Goal: Task Accomplishment & Management: Manage account settings

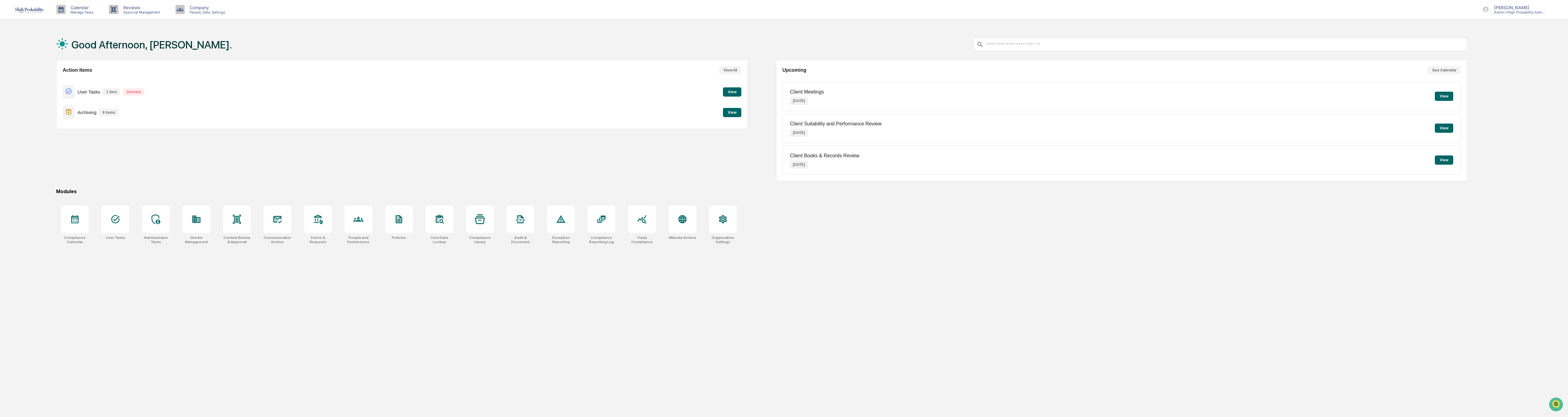
click at [728, 66] on button "View All" at bounding box center [730, 70] width 22 height 8
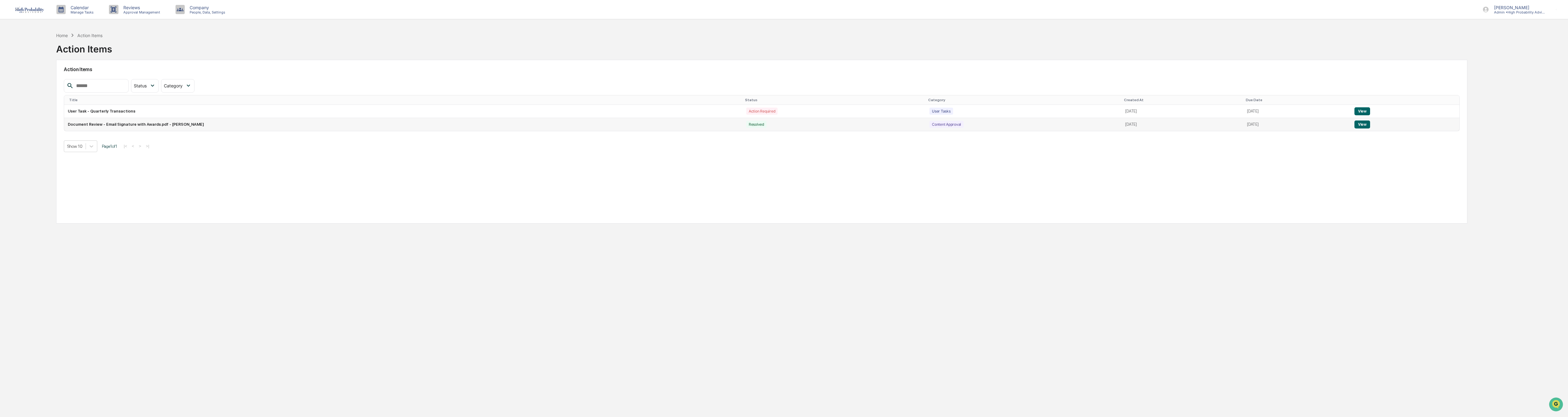
click at [781, 124] on button "View" at bounding box center [1362, 124] width 16 height 8
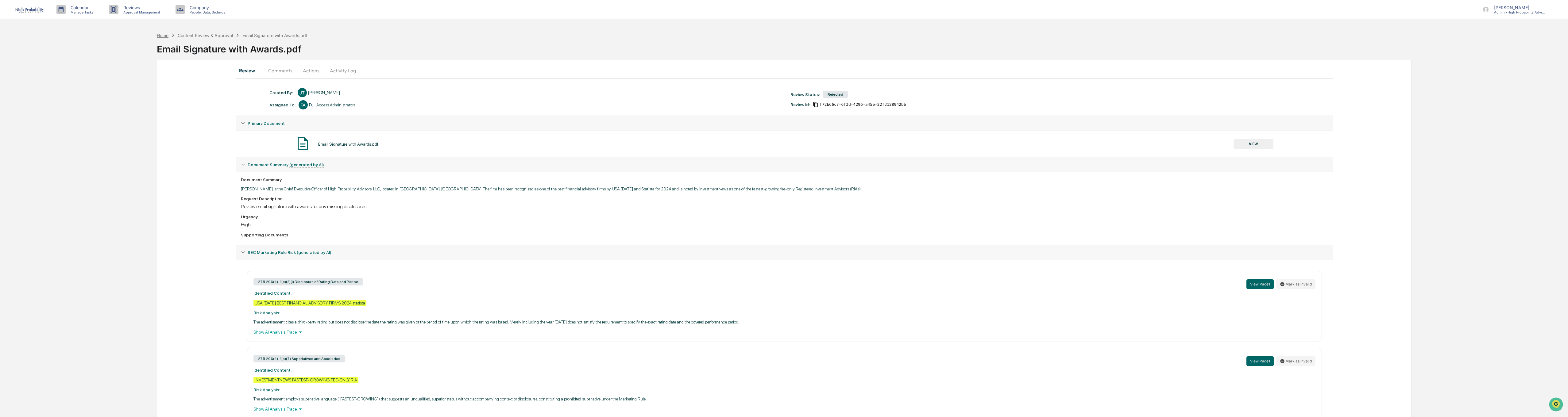
click at [163, 37] on div "Home" at bounding box center [162, 35] width 12 height 5
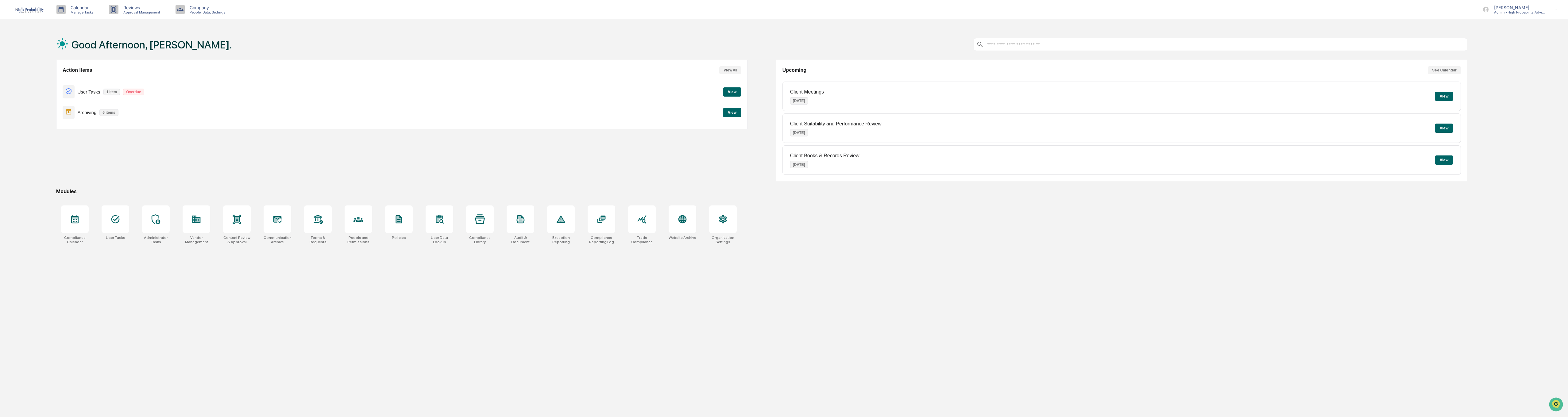
click at [730, 112] on button "View" at bounding box center [732, 112] width 18 height 9
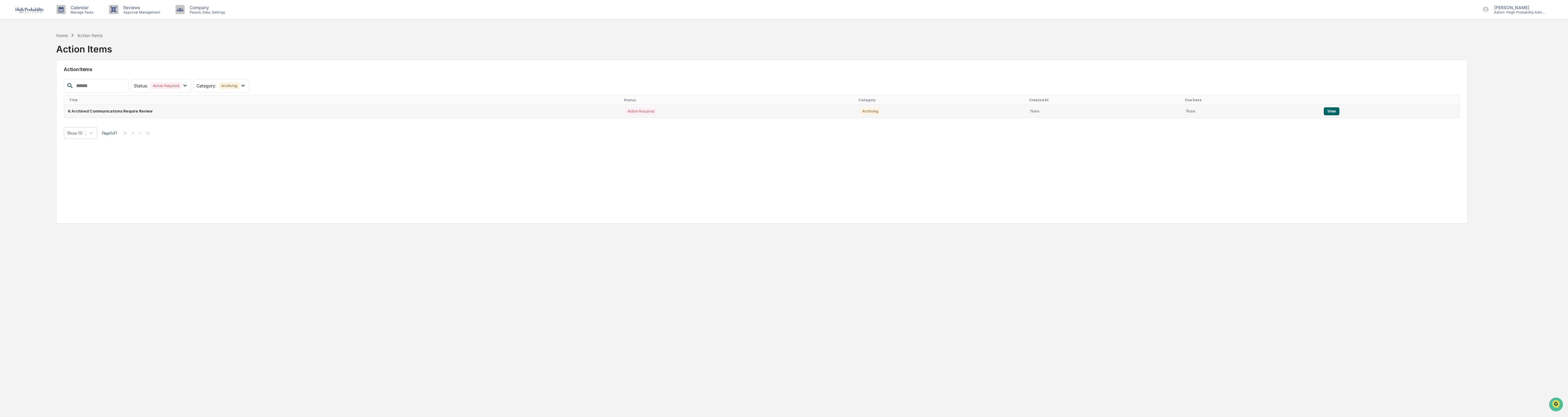
click at [781, 110] on button "View" at bounding box center [1331, 111] width 16 height 8
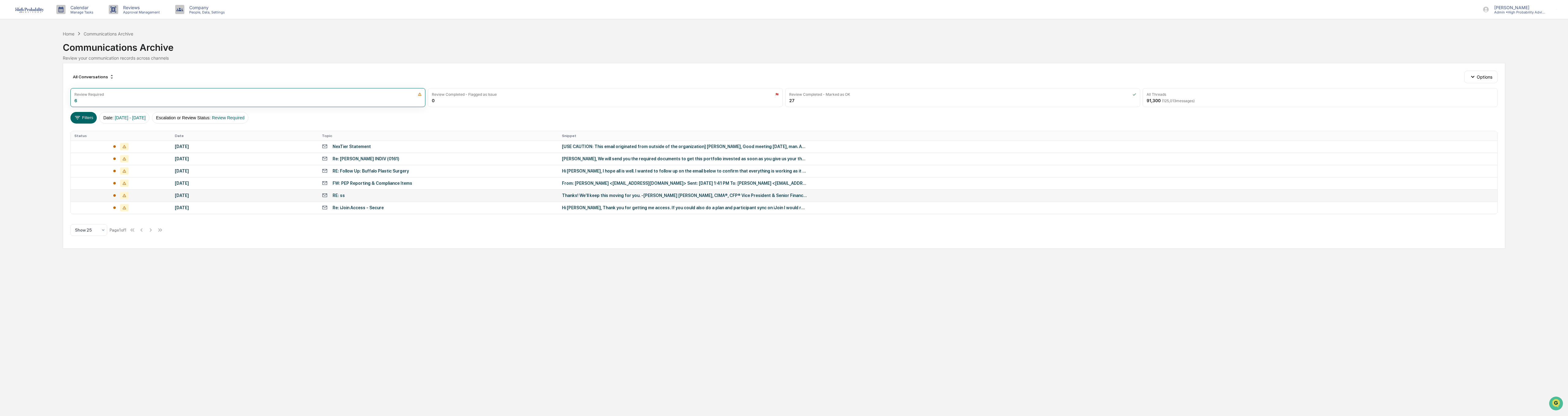
click at [602, 195] on div "Thanks! We’ll keep this moving for you. -[PERSON_NAME] [PERSON_NAME], CIMA®, CF…" at bounding box center [684, 195] width 245 height 5
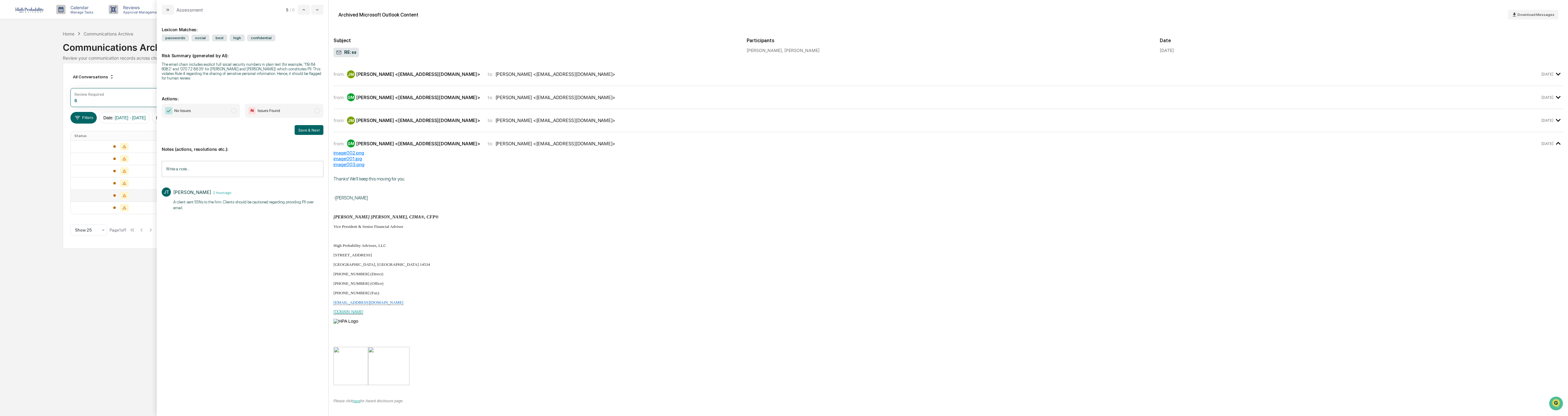
click at [82, 307] on div "Calendar Manage Tasks Reviews Approval Management Company People, Data, Setting…" at bounding box center [784, 208] width 1568 height 416
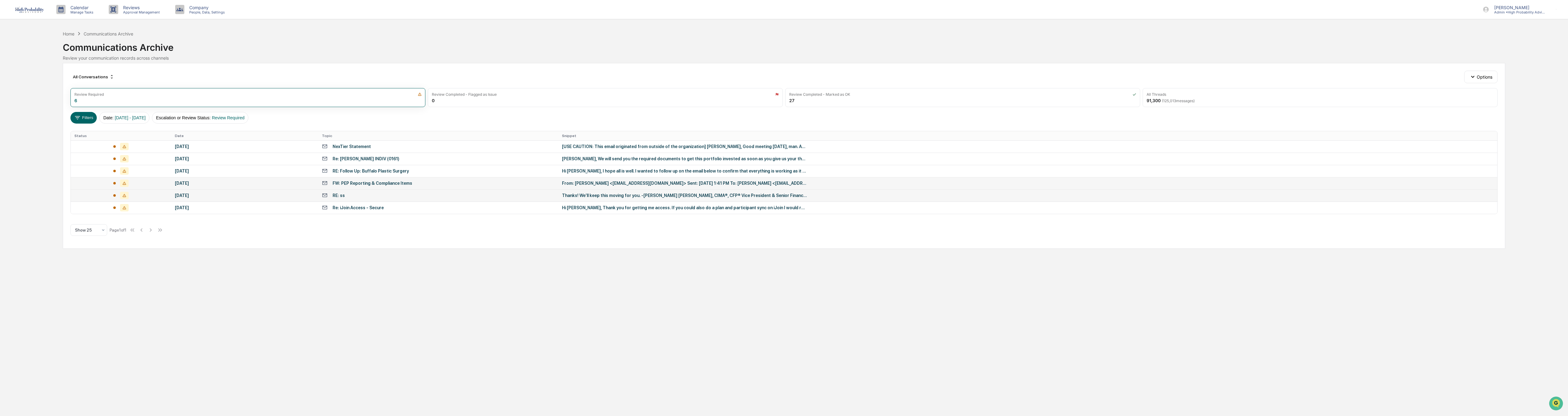
click at [600, 182] on div "From: [PERSON_NAME] <[EMAIL_ADDRESS][DOMAIN_NAME]> Sent: [DATE] 1:41 PM To: [PE…" at bounding box center [684, 183] width 245 height 5
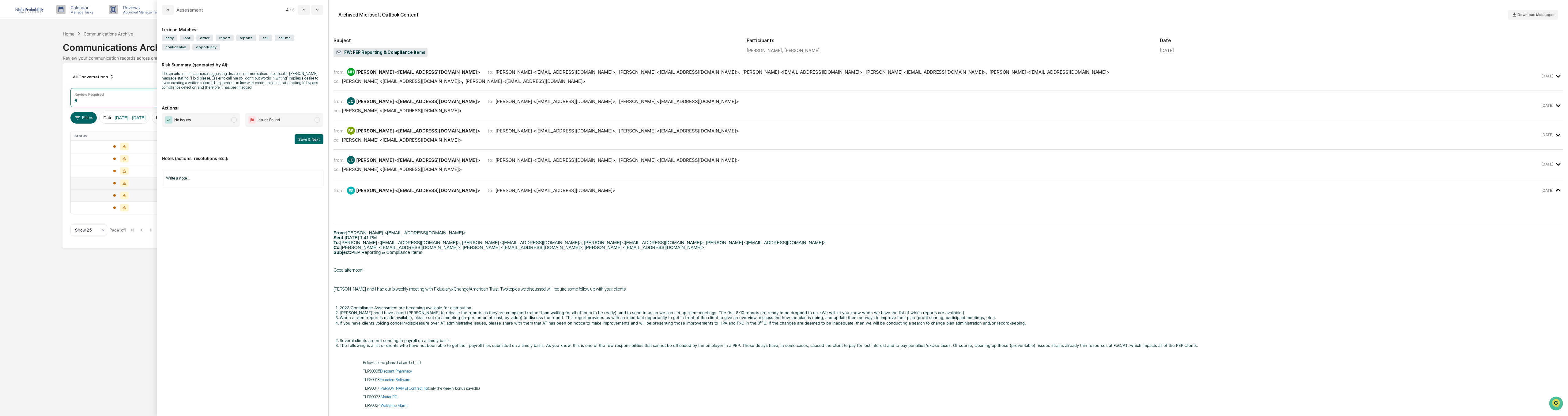
scroll to position [299, 0]
click at [370, 170] on div "from: [PERSON_NAME] <[EMAIL_ADDRESS][DOMAIN_NAME]> to: [PERSON_NAME] <[EMAIL_AD…" at bounding box center [937, 168] width 1206 height 16
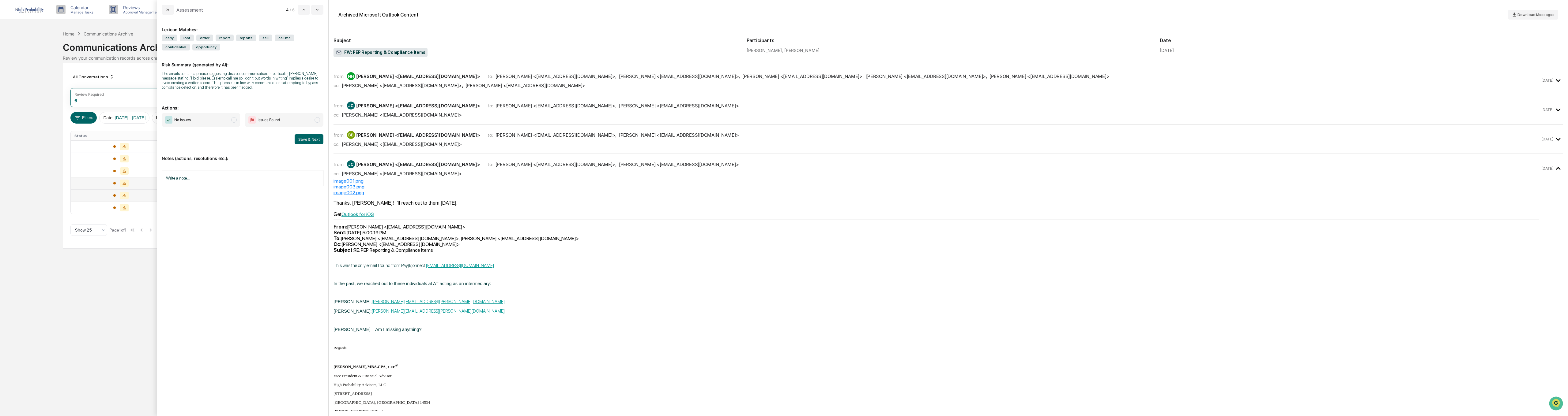
click at [374, 147] on div "[PERSON_NAME] <[EMAIL_ADDRESS][DOMAIN_NAME]>" at bounding box center [401, 144] width 120 height 6
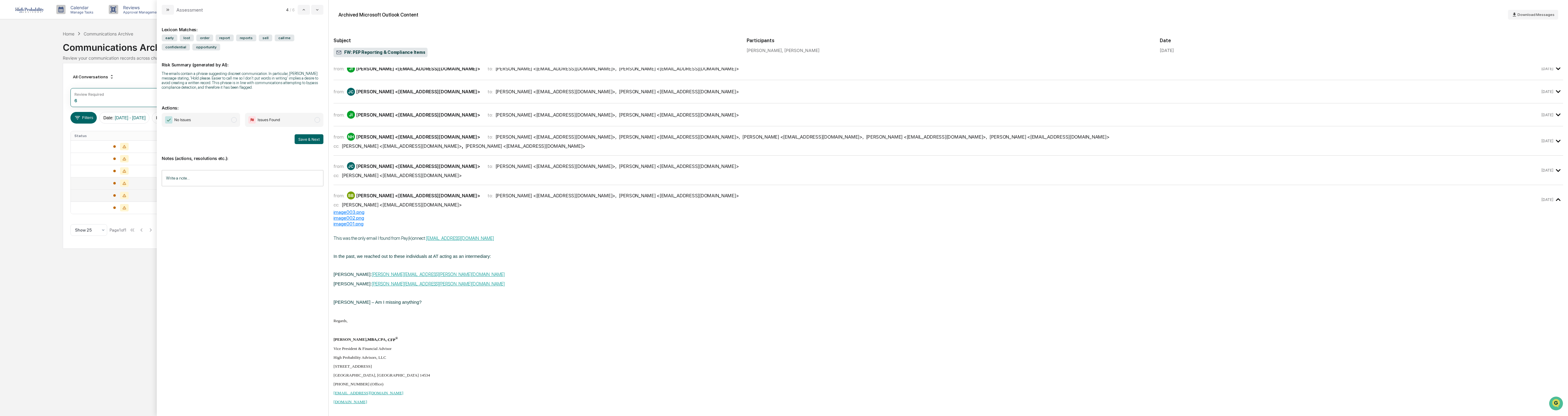
scroll to position [238, 0]
click at [360, 171] on div "from: [PERSON_NAME] <[EMAIL_ADDRESS][DOMAIN_NAME]> to: [PERSON_NAME] <[EMAIL_AD…" at bounding box center [937, 171] width 1206 height 16
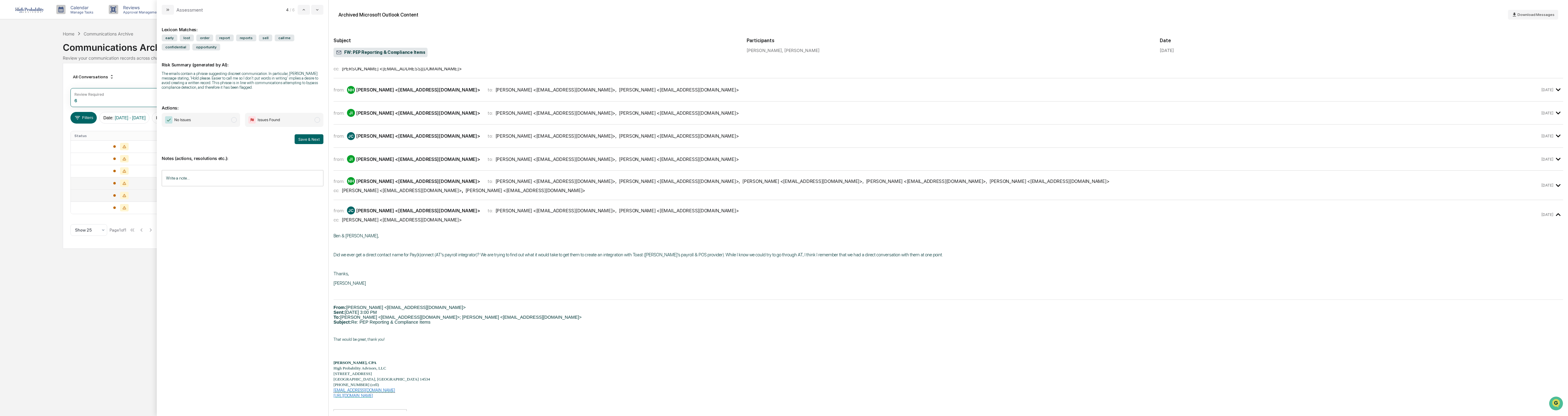
scroll to position [177, 0]
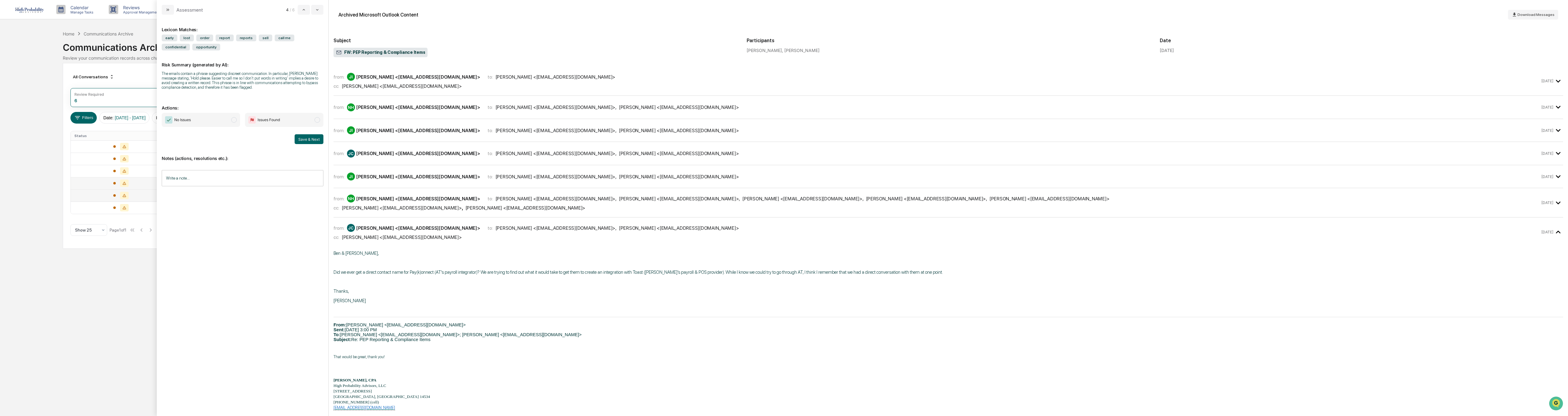
click at [379, 195] on div "NH [PERSON_NAME] <[EMAIL_ADDRESS][DOMAIN_NAME]>" at bounding box center [413, 198] width 133 height 8
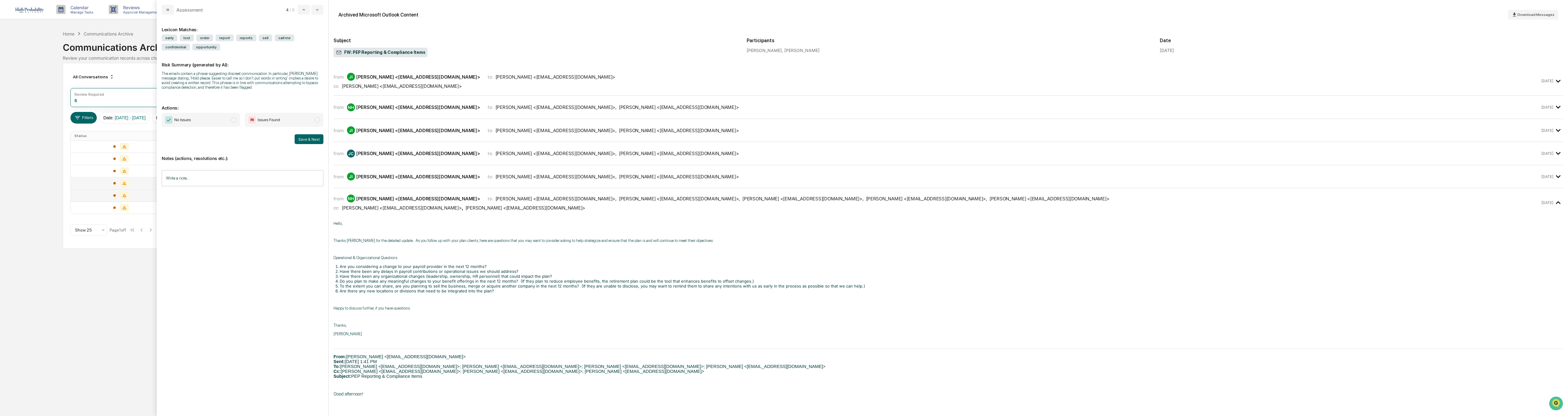
click at [388, 179] on div "[PERSON_NAME] <[EMAIL_ADDRESS][DOMAIN_NAME]>" at bounding box center [418, 177] width 124 height 6
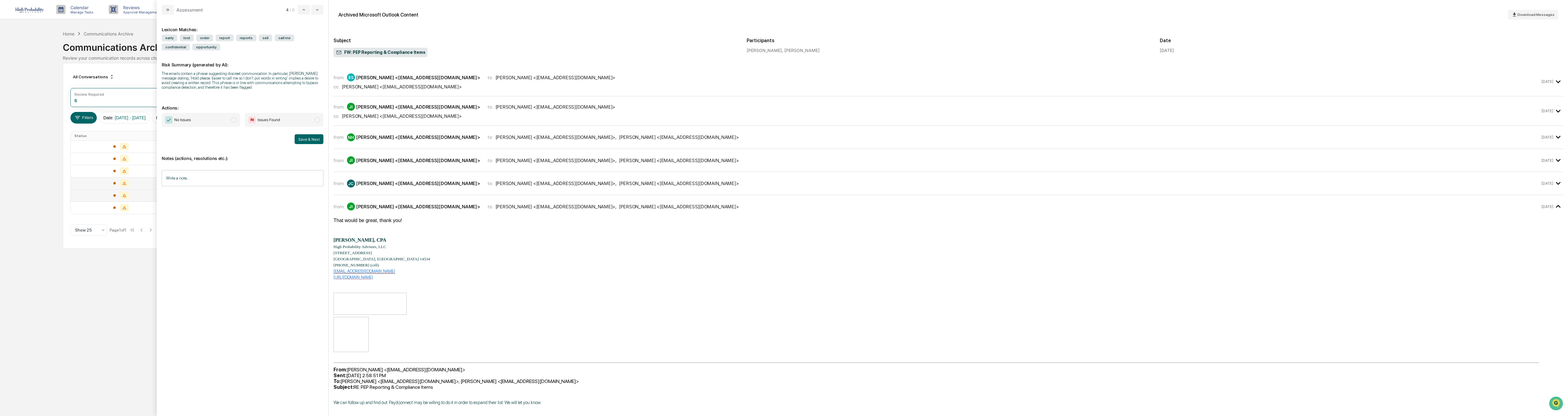
scroll to position [146, 0]
click at [389, 184] on div "[PERSON_NAME] <[EMAIL_ADDRESS][DOMAIN_NAME]>" at bounding box center [418, 184] width 124 height 6
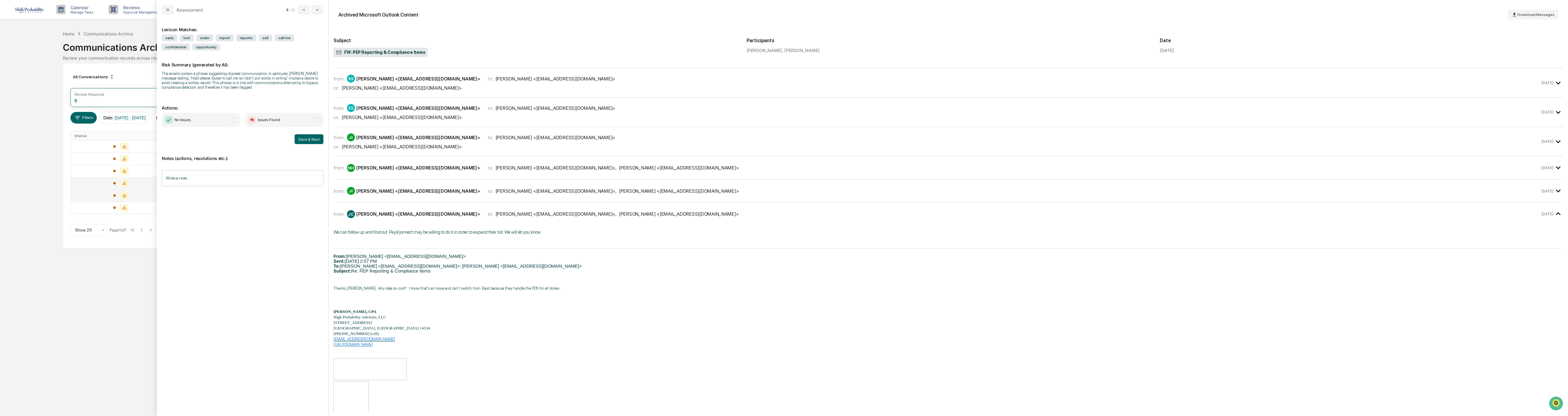
scroll to position [116, 0]
click at [424, 191] on div "[PERSON_NAME] <[EMAIL_ADDRESS][DOMAIN_NAME]>" at bounding box center [418, 192] width 124 height 6
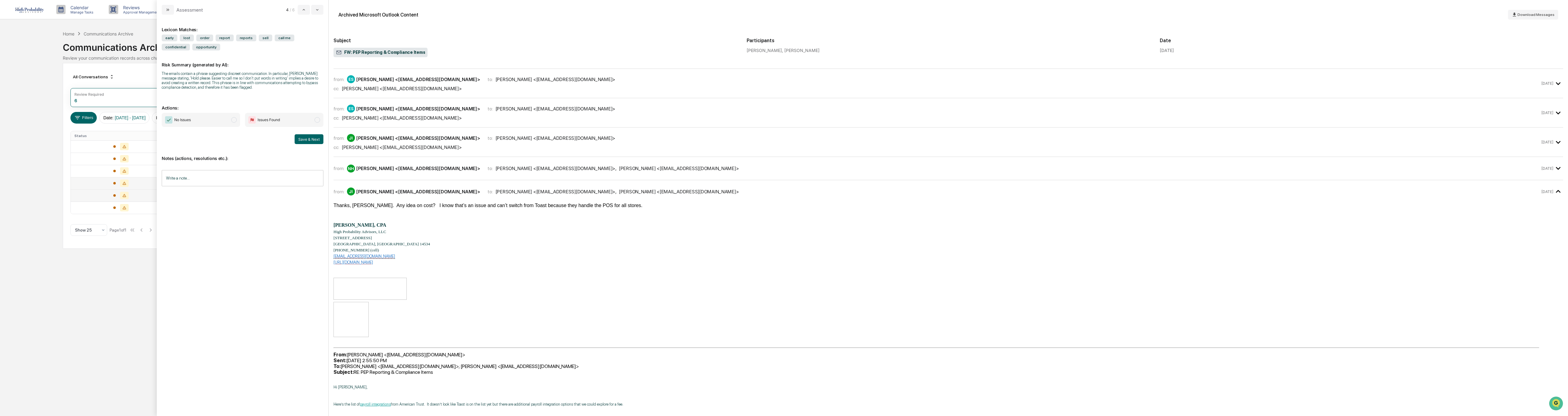
click at [407, 170] on div "[PERSON_NAME] <[EMAIL_ADDRESS][DOMAIN_NAME]>" at bounding box center [418, 168] width 124 height 6
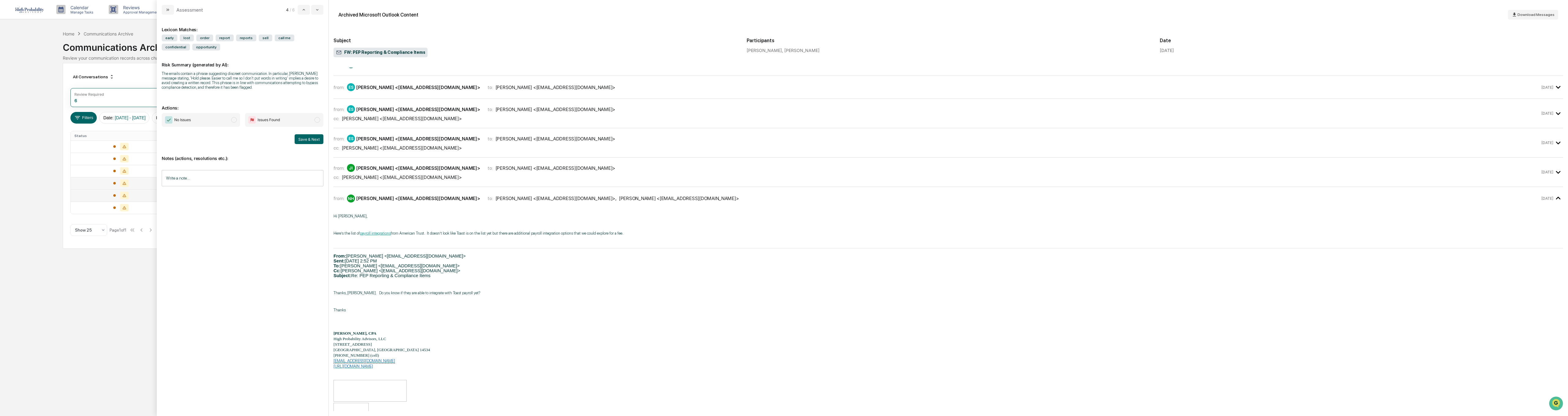
scroll to position [85, 0]
click at [387, 173] on div "from: JI [PERSON_NAME] <[EMAIL_ADDRESS][DOMAIN_NAME]> to: [PERSON_NAME] <[EMAIL…" at bounding box center [937, 173] width 1206 height 16
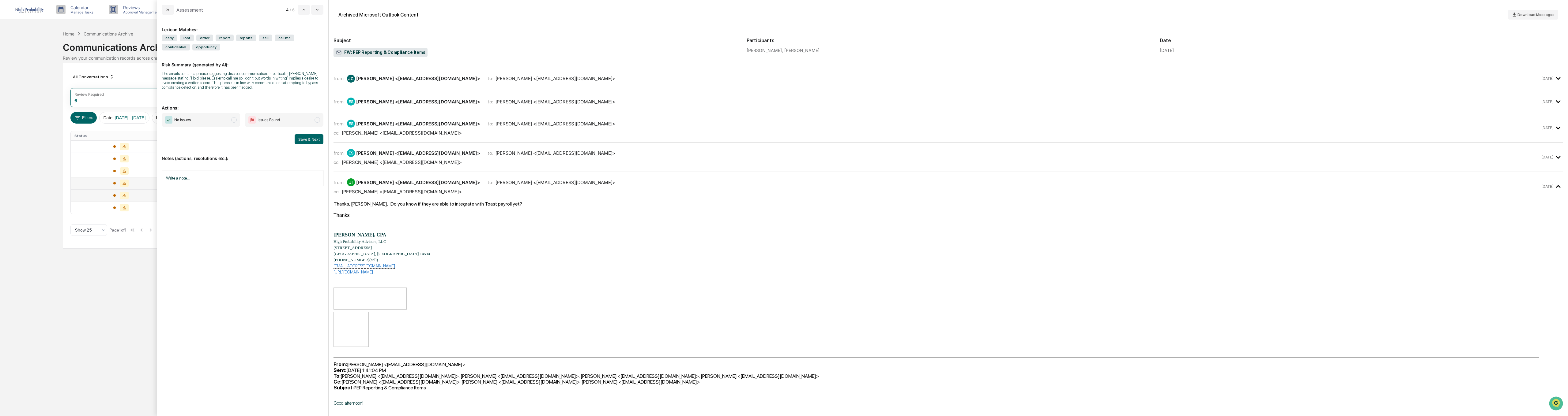
scroll to position [55, 0]
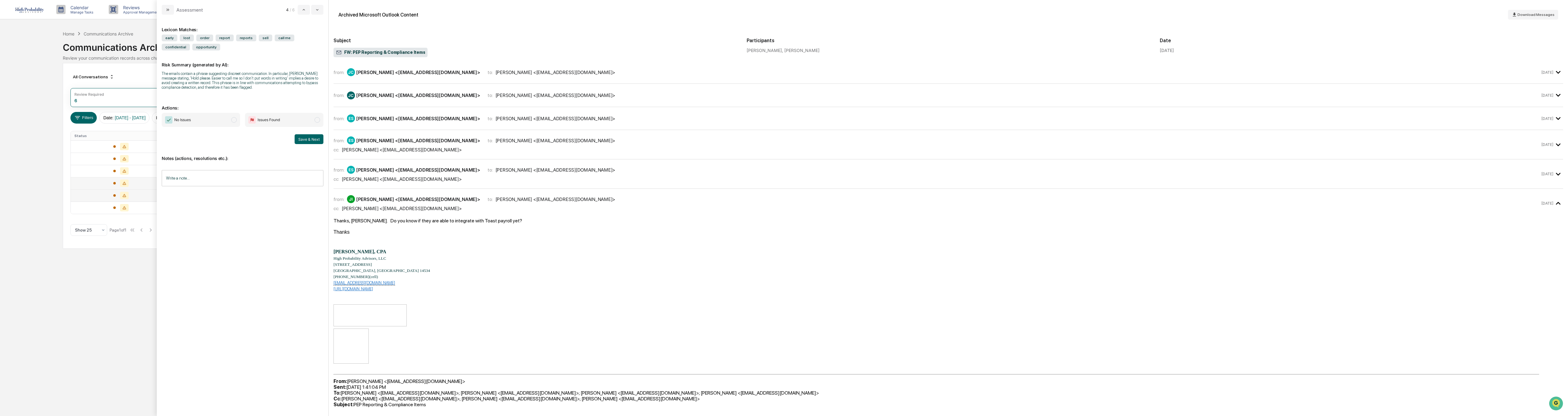
click at [418, 172] on div "[PERSON_NAME] <[EMAIL_ADDRESS][DOMAIN_NAME]>" at bounding box center [418, 170] width 124 height 6
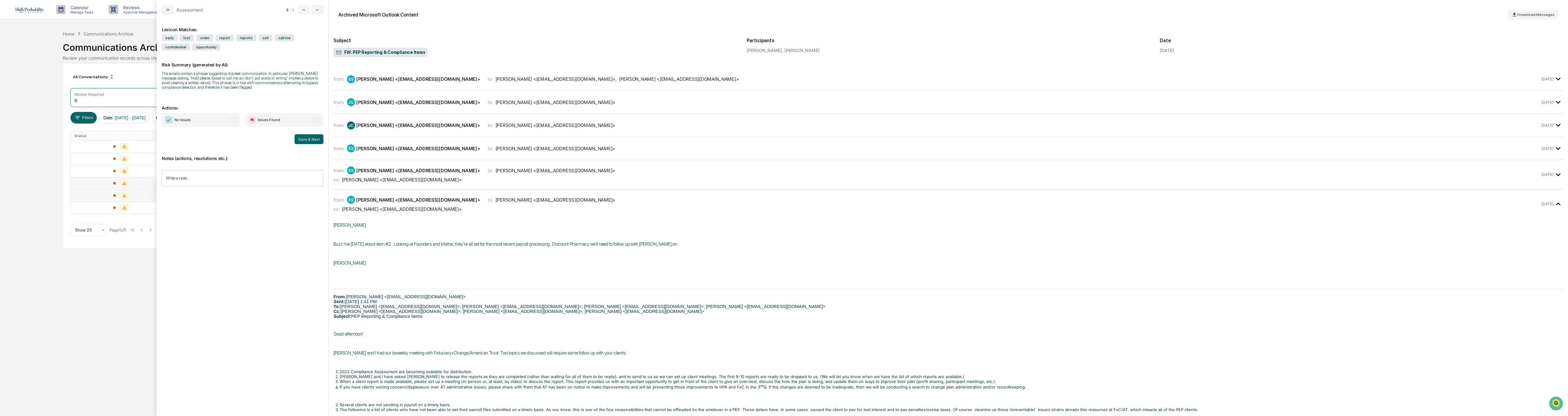
scroll to position [24, 0]
click at [394, 174] on div "ES [PERSON_NAME] <[EMAIL_ADDRESS][DOMAIN_NAME]>" at bounding box center [413, 171] width 133 height 8
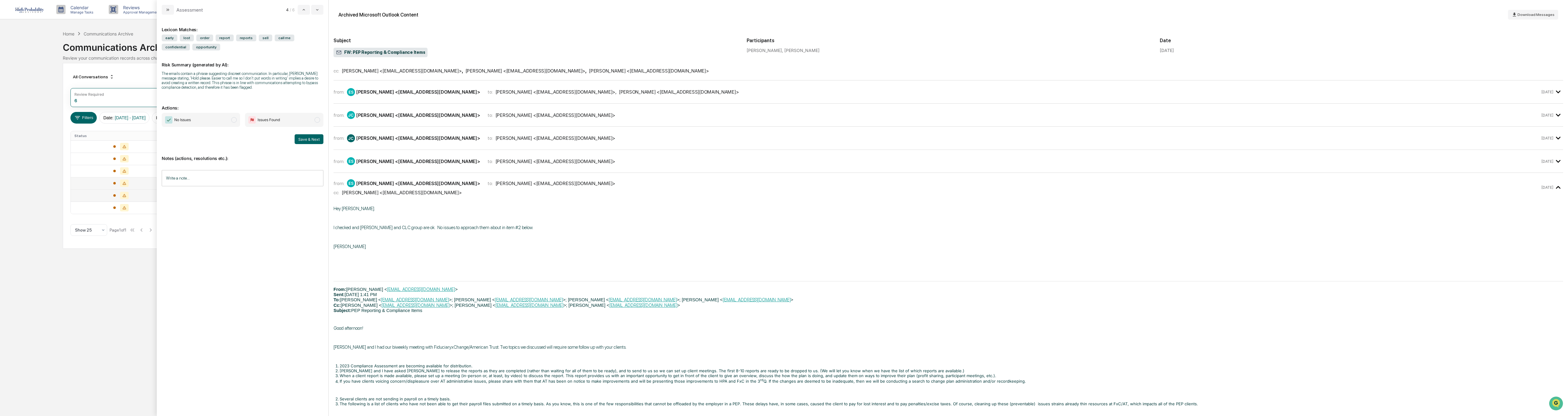
scroll to position [0, 0]
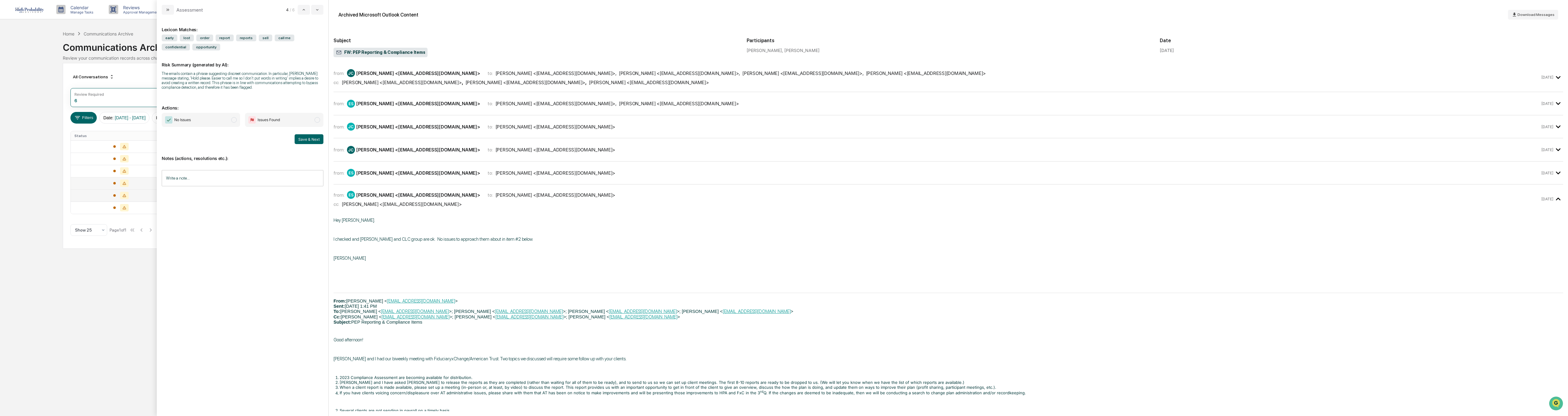
click at [417, 177] on div "from: ES [PERSON_NAME] <[EMAIL_ADDRESS][DOMAIN_NAME]> to: [PERSON_NAME] <[EMAIL…" at bounding box center [948, 173] width 1230 height 13
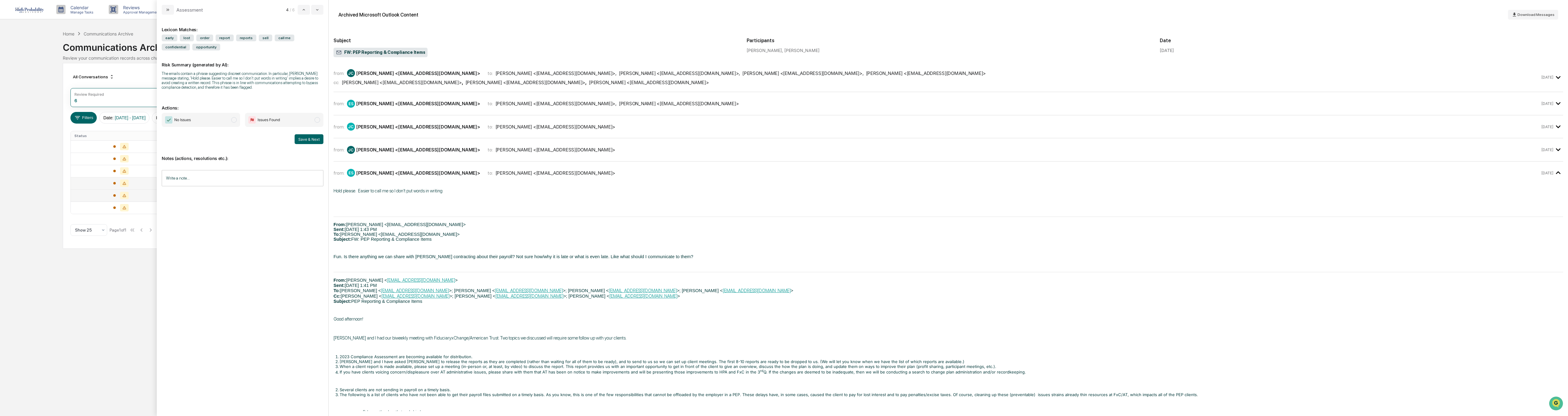
click at [185, 181] on input "Write a note..." at bounding box center [243, 178] width 162 height 16
click at [377, 152] on div "[PERSON_NAME] <[EMAIL_ADDRESS][DOMAIN_NAME]>" at bounding box center [418, 150] width 124 height 6
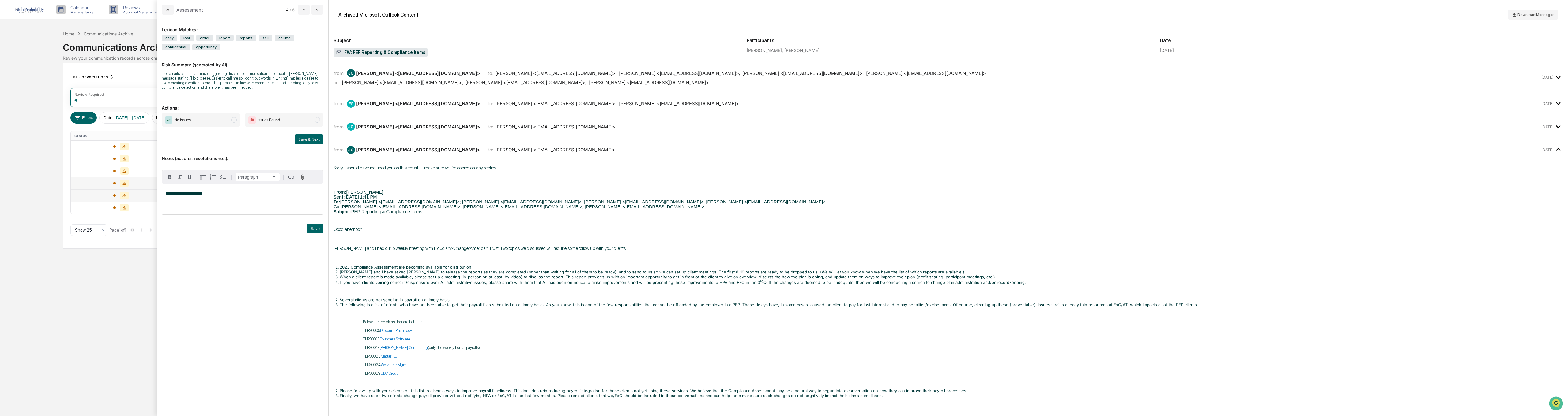
click at [382, 148] on div "[PERSON_NAME] <[EMAIL_ADDRESS][DOMAIN_NAME]>" at bounding box center [418, 150] width 124 height 6
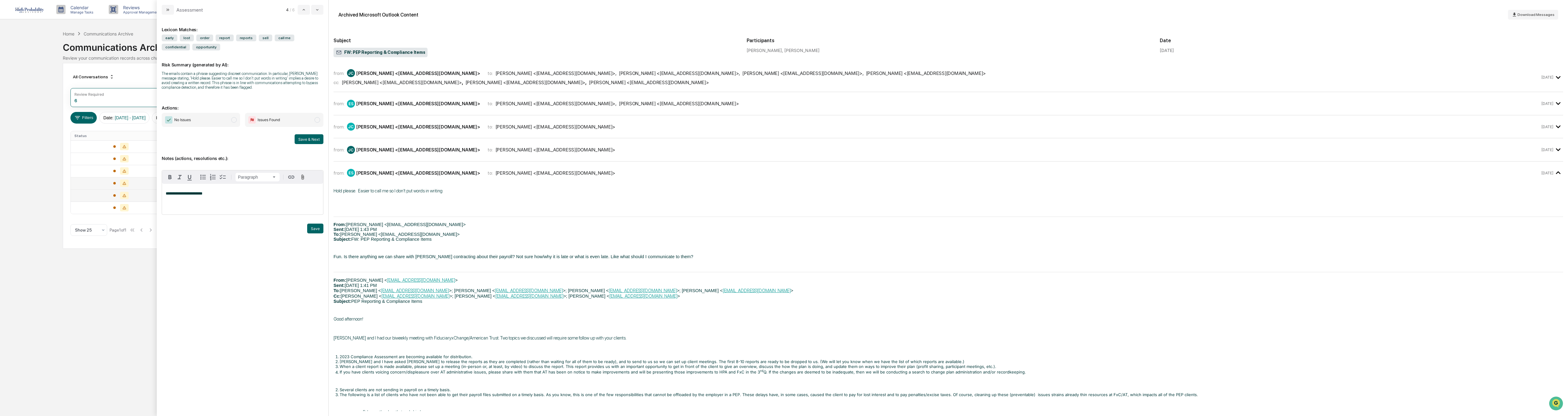
click at [220, 190] on div "**********" at bounding box center [242, 199] width 161 height 30
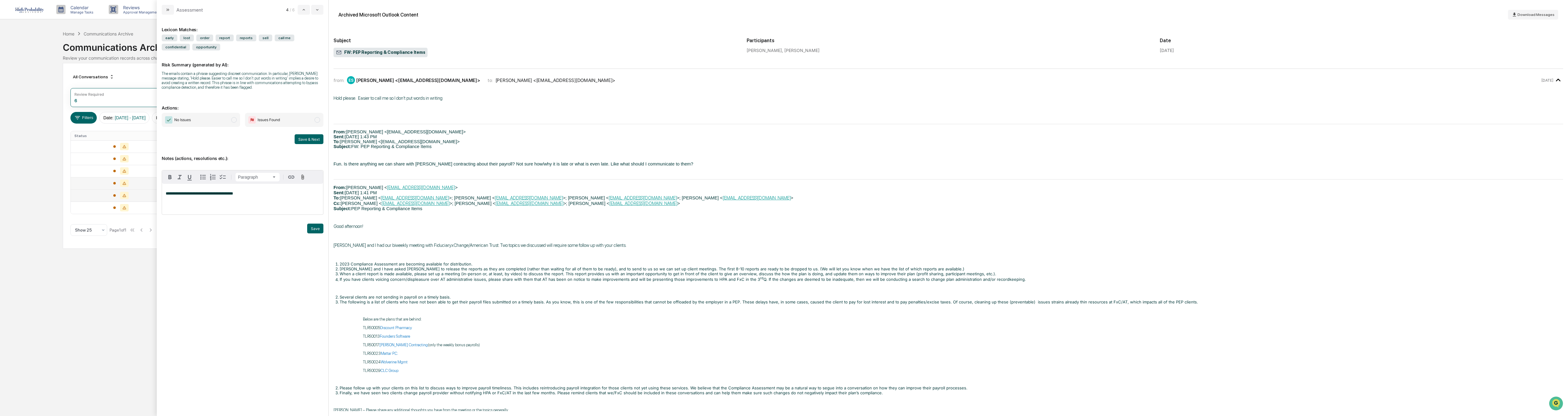
scroll to position [92, 0]
click at [313, 228] on button "Save" at bounding box center [315, 229] width 16 height 10
click at [182, 119] on span "No Issues" at bounding box center [182, 120] width 16 height 6
click at [310, 137] on button "Save & Next" at bounding box center [309, 139] width 29 height 10
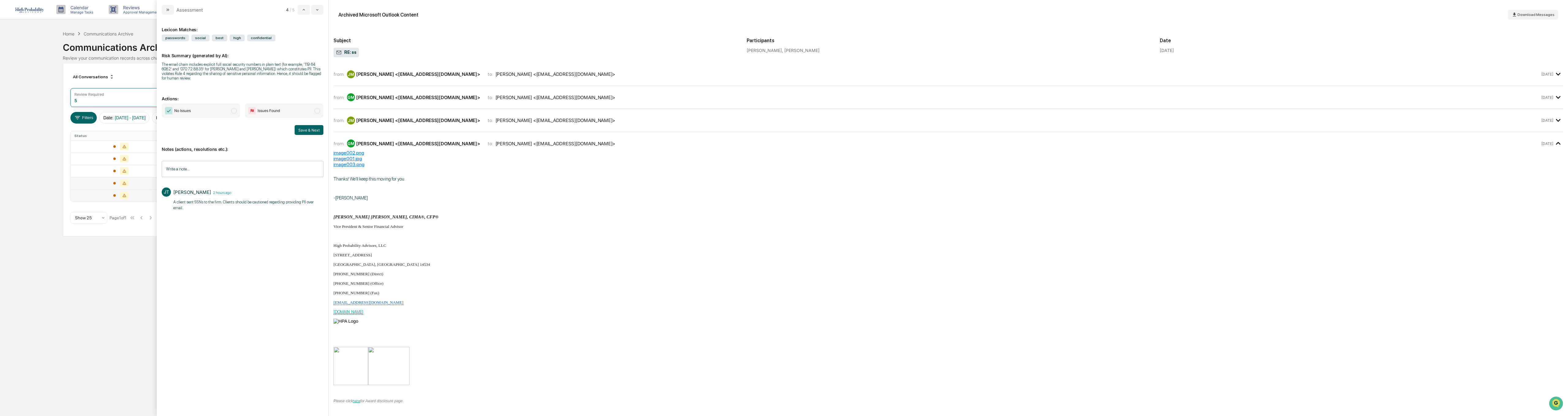
click at [376, 119] on div "[PERSON_NAME] <[EMAIL_ADDRESS][DOMAIN_NAME]>" at bounding box center [418, 120] width 124 height 6
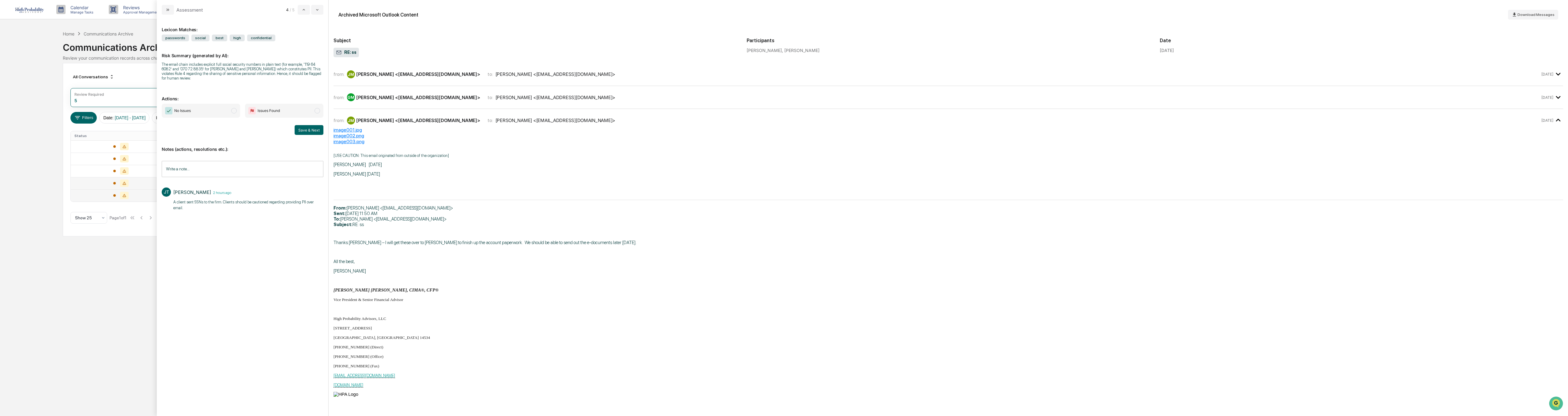
click at [376, 97] on div "[PERSON_NAME] <[EMAIL_ADDRESS][DOMAIN_NAME]>" at bounding box center [418, 97] width 124 height 6
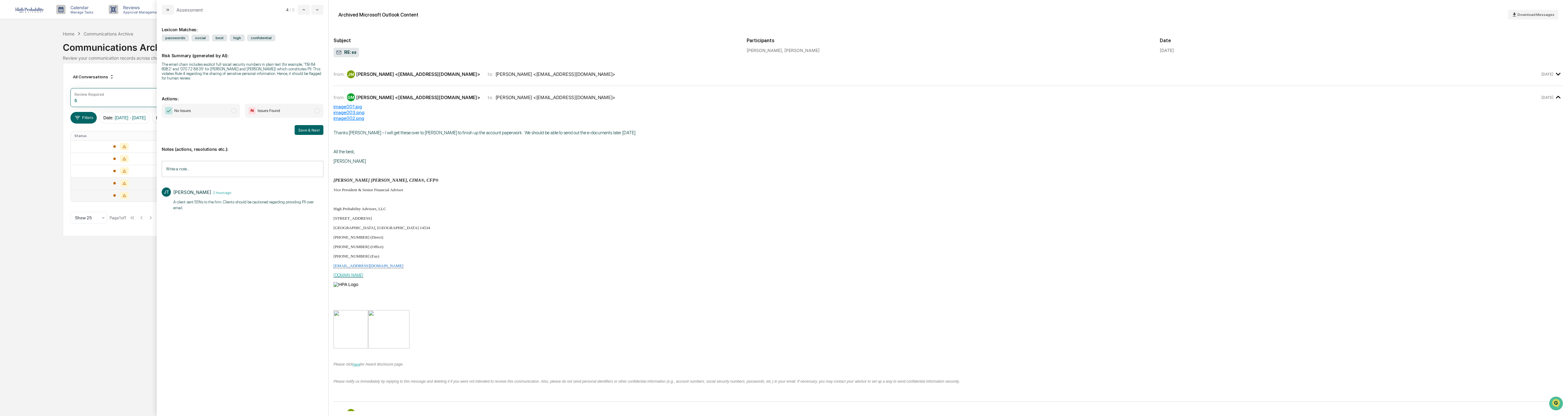
click at [375, 75] on div "[PERSON_NAME] <[EMAIL_ADDRESS][DOMAIN_NAME]>" at bounding box center [418, 74] width 124 height 6
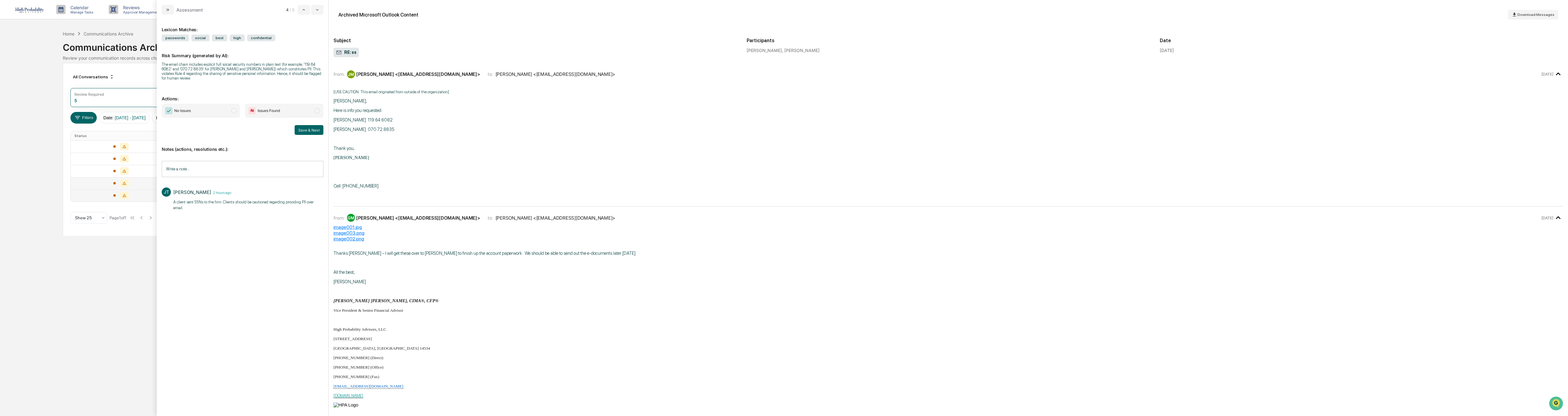
click at [78, 291] on div "Calendar Manage Tasks Reviews Approval Management Company People, Data, Setting…" at bounding box center [784, 208] width 1568 height 416
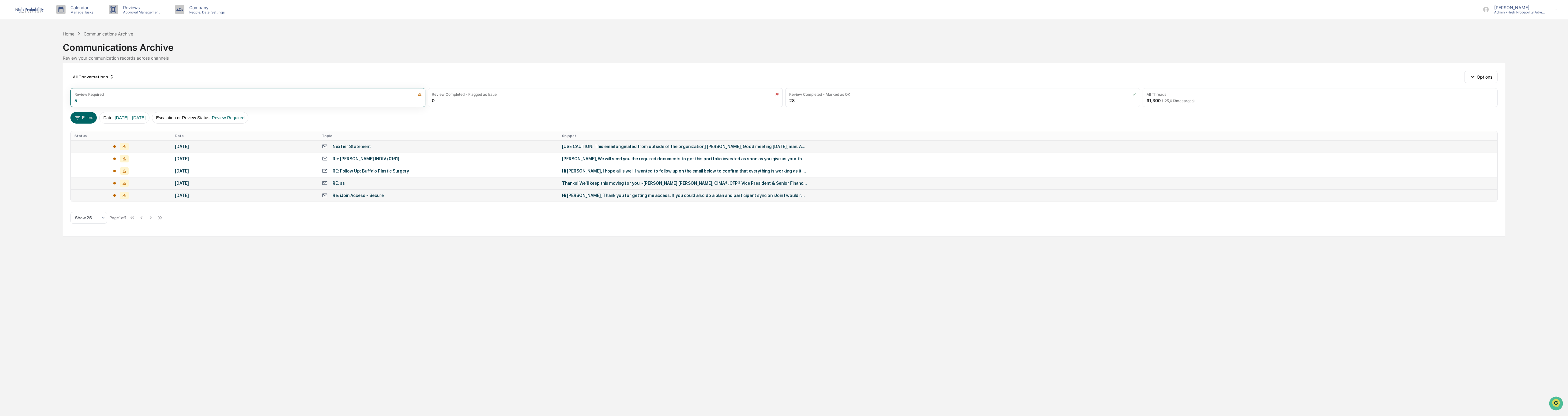
click at [587, 144] on td "[USE CAUTION: This email originated from outside of the organization] [PERSON_N…" at bounding box center [1027, 147] width 939 height 12
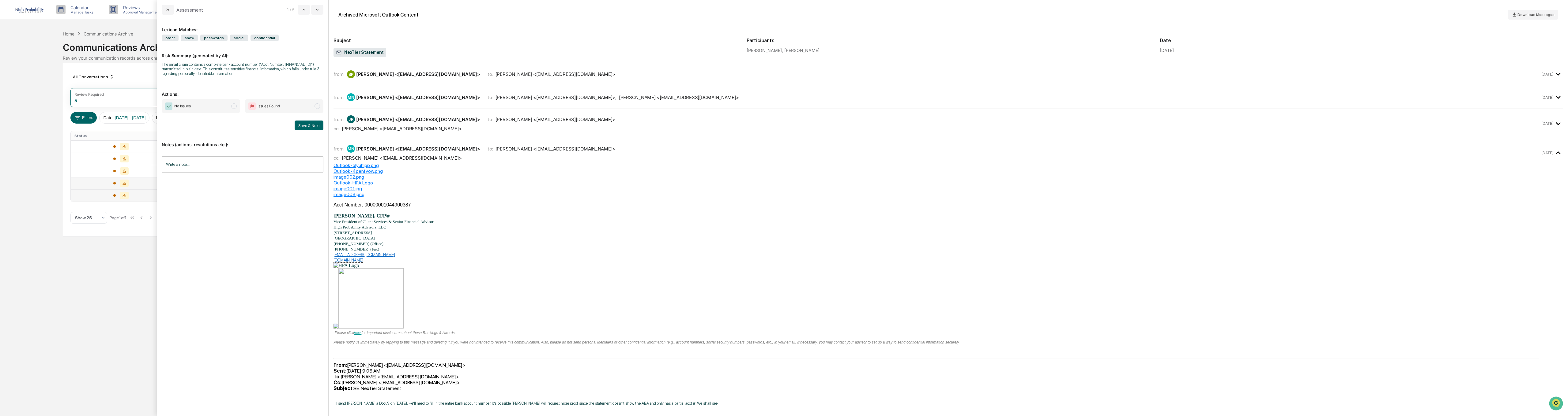
click at [79, 279] on div "Calendar Manage Tasks Reviews Approval Management Company People, Data, Setting…" at bounding box center [784, 208] width 1568 height 416
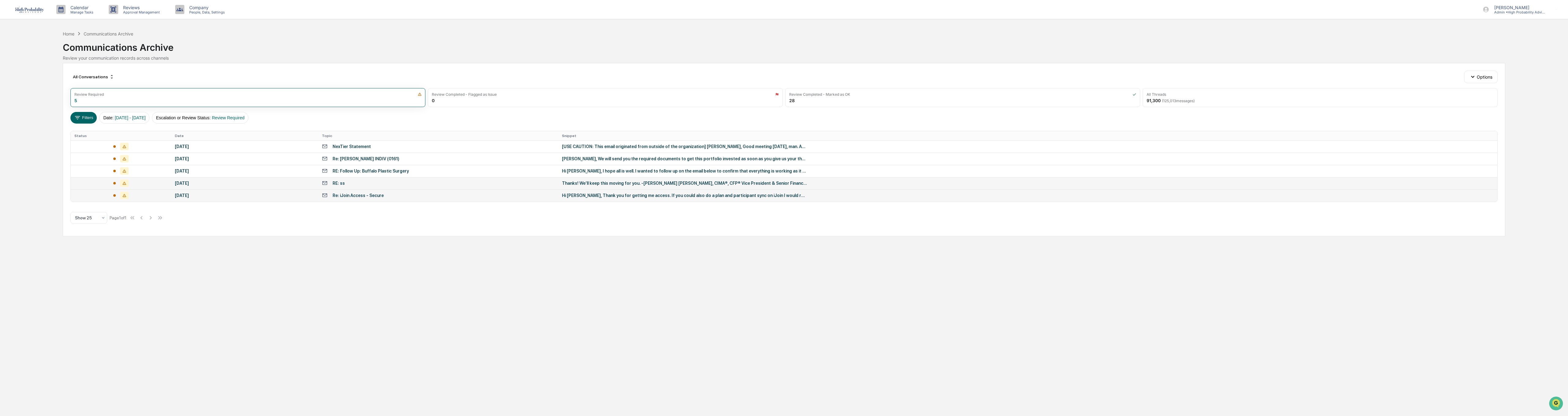
click at [345, 193] on div "Re: iJoin Access - Secure" at bounding box center [358, 195] width 51 height 5
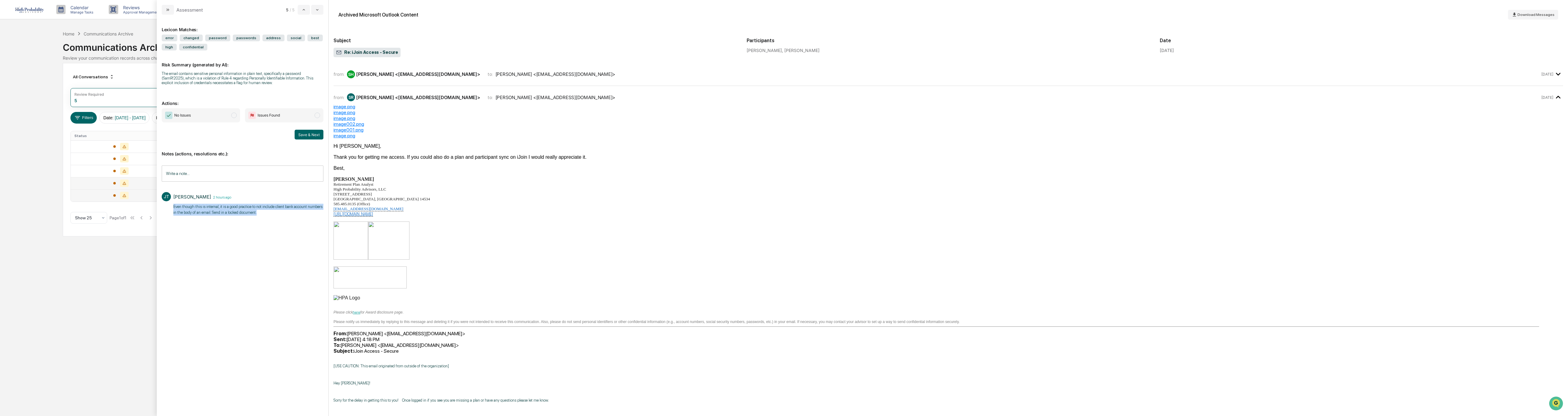
drag, startPoint x: 173, startPoint y: 207, endPoint x: 265, endPoint y: 214, distance: 92.3
click at [265, 214] on p "Even though this is internal, it is a good practice to not include client bank …" at bounding box center [248, 210] width 150 height 12
copy p "Even though this is internal, it is a good practice to not include client bank …"
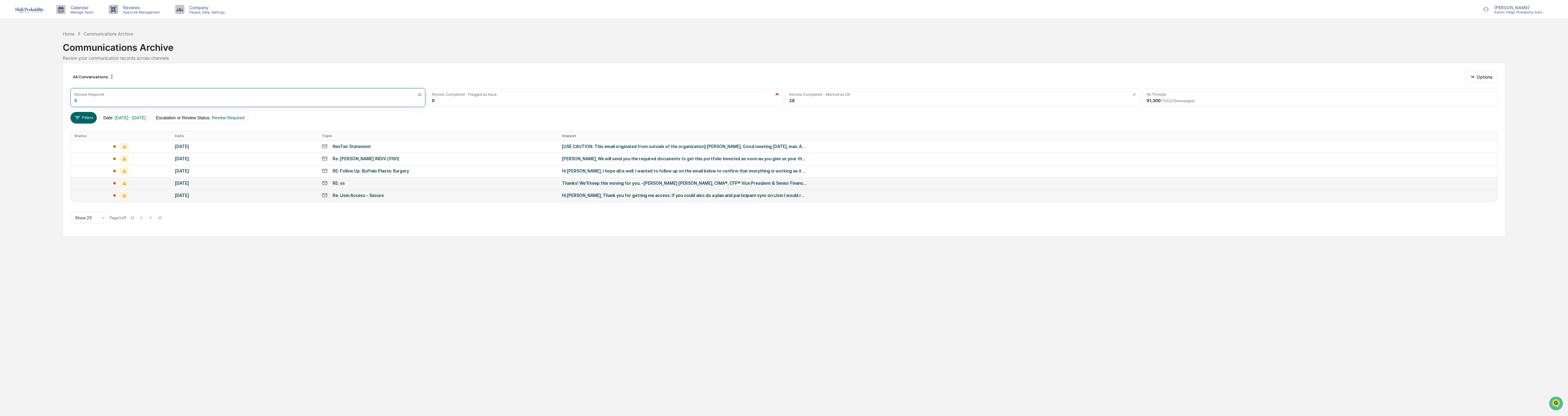
click at [63, 293] on div "Calendar Manage Tasks Reviews Approval Management Company People, Data, Setting…" at bounding box center [784, 208] width 1568 height 416
click at [578, 147] on div "[USE CAUTION: This email originated from outside of the organization] [PERSON_N…" at bounding box center [684, 147] width 245 height 5
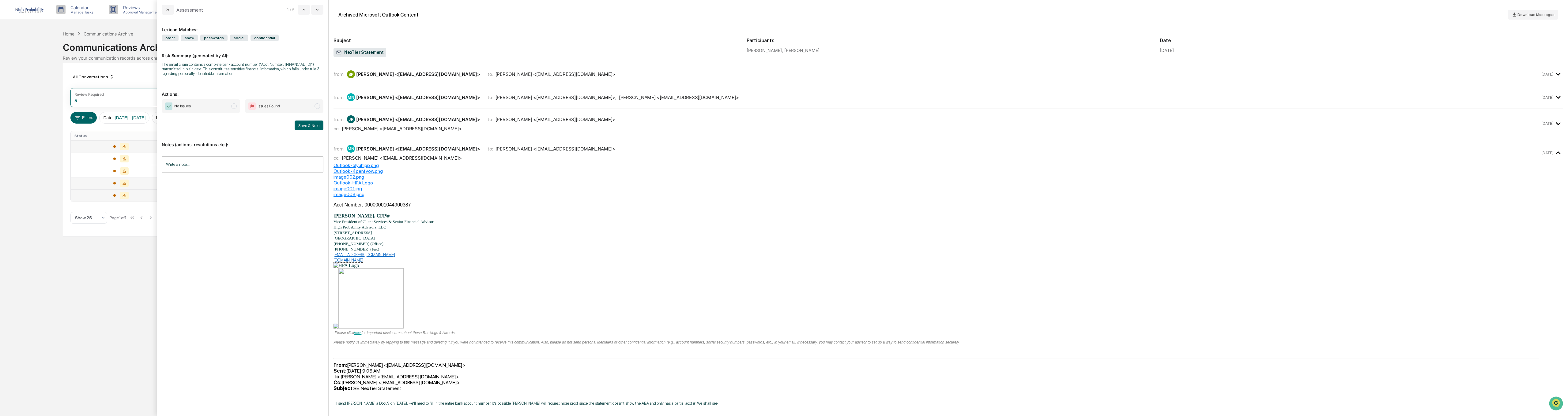
click at [402, 125] on div "from: JR [PERSON_NAME] <[EMAIL_ADDRESS][DOMAIN_NAME]> to: [PERSON_NAME] <[EMAIL…" at bounding box center [937, 123] width 1206 height 16
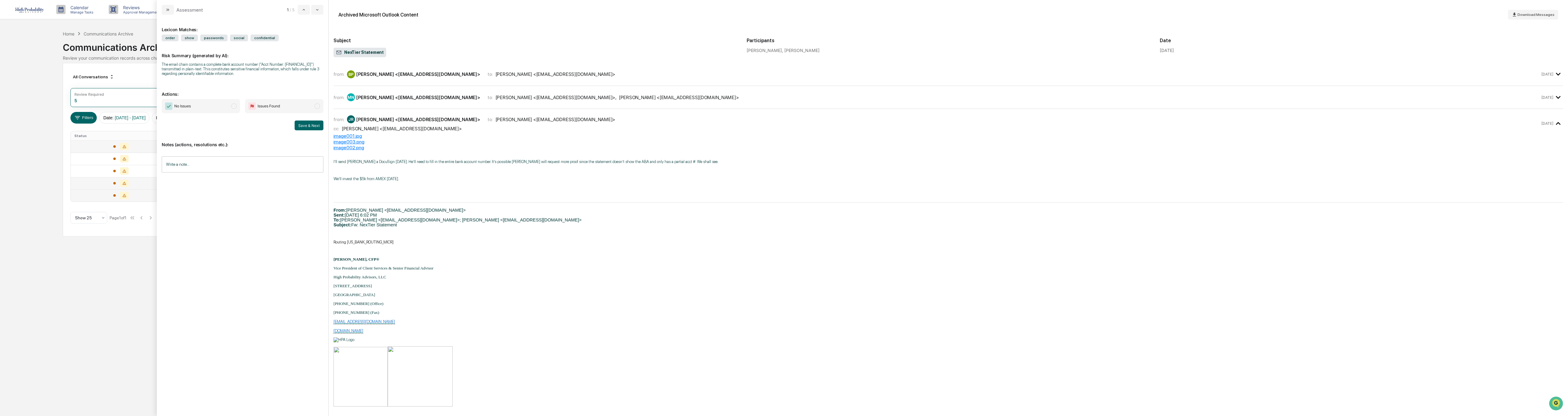
click at [402, 125] on div "from: JR [PERSON_NAME] <[EMAIL_ADDRESS][DOMAIN_NAME]> to: [PERSON_NAME] <[EMAIL…" at bounding box center [937, 123] width 1206 height 16
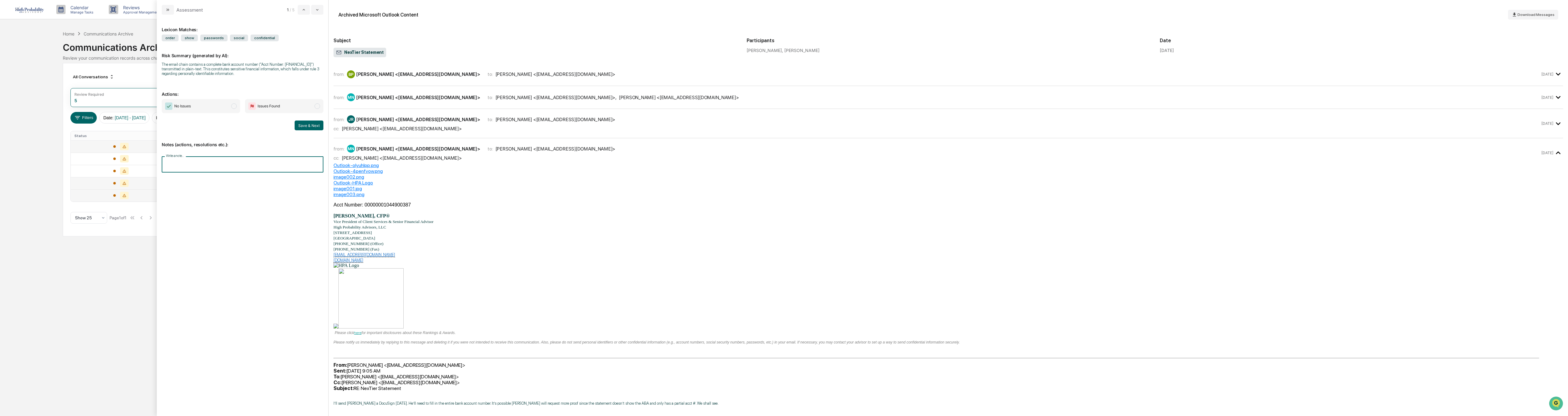
click at [180, 165] on input "Write a note..." at bounding box center [243, 164] width 162 height 16
click at [314, 216] on button "Save" at bounding box center [315, 215] width 16 height 10
click at [63, 282] on div "Calendar Manage Tasks Reviews Approval Management Company People, Data, Setting…" at bounding box center [784, 208] width 1568 height 416
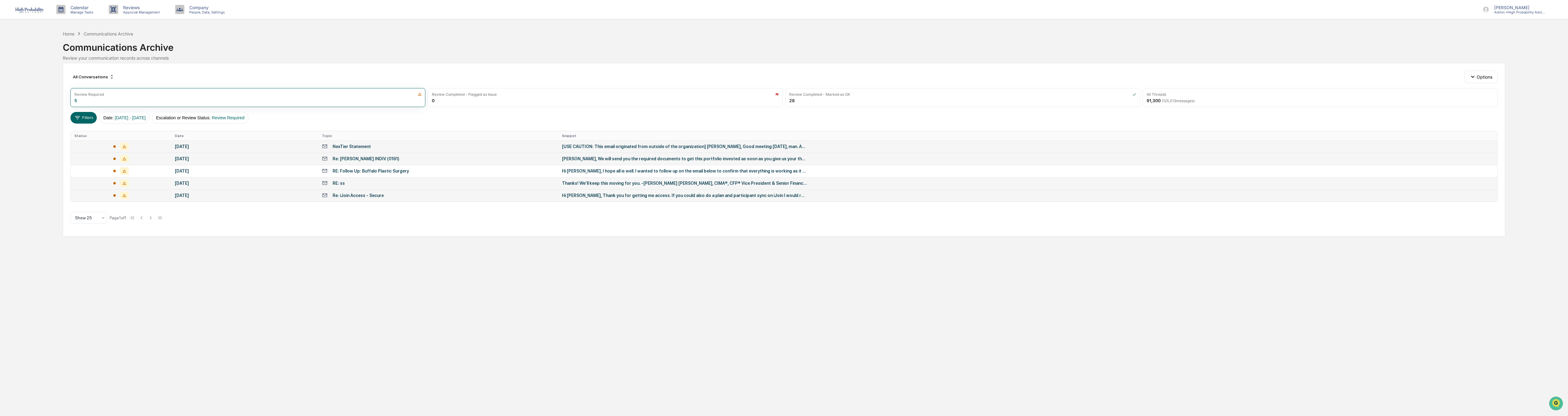
click at [599, 158] on div "[PERSON_NAME], We will send you the required documents to get this portfolio in…" at bounding box center [684, 159] width 245 height 5
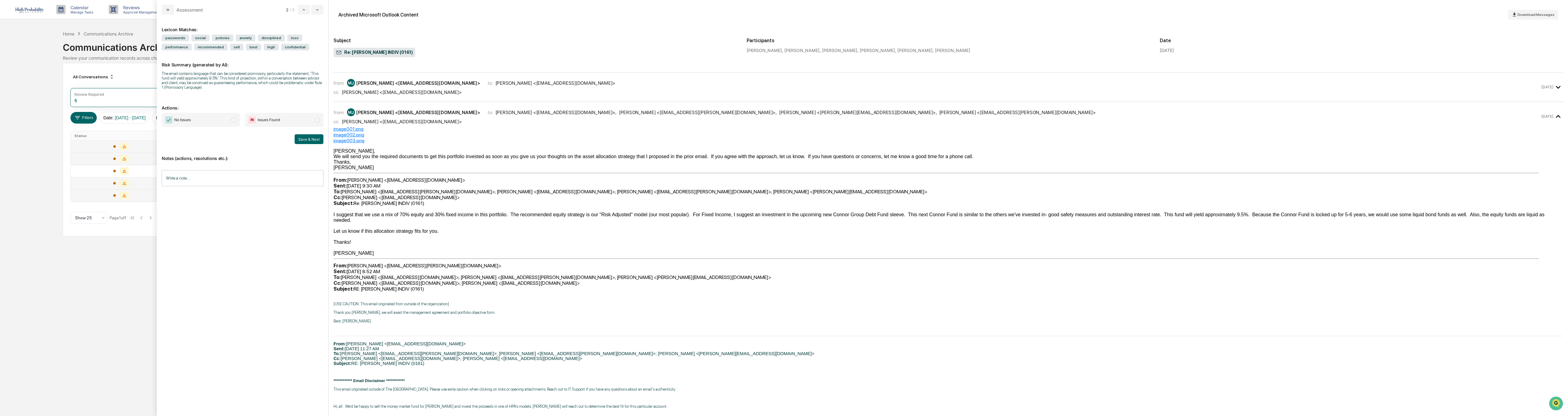
scroll to position [122, 0]
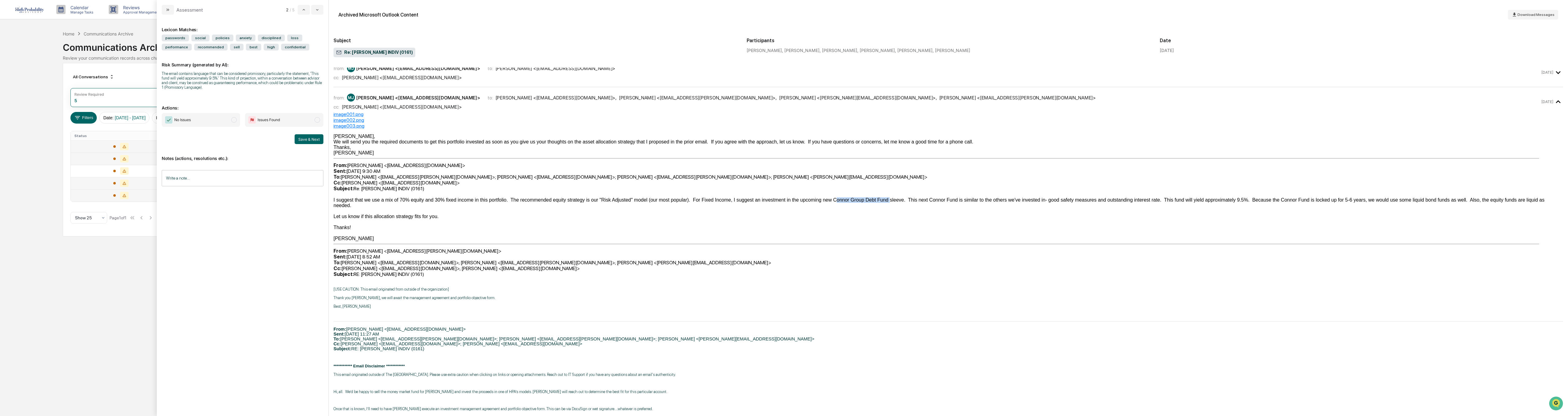
drag, startPoint x: 789, startPoint y: 201, endPoint x: 840, endPoint y: 201, distance: 51.0
click at [780, 201] on div "I suggest that we use a mix of 70% equity and 30% fixed income in this portfoli…" at bounding box center [948, 203] width 1230 height 11
copy div "Connor Group Debt Fund"
click at [102, 319] on div "Calendar Manage Tasks Reviews Approval Management Company People, Data, Setting…" at bounding box center [784, 208] width 1568 height 416
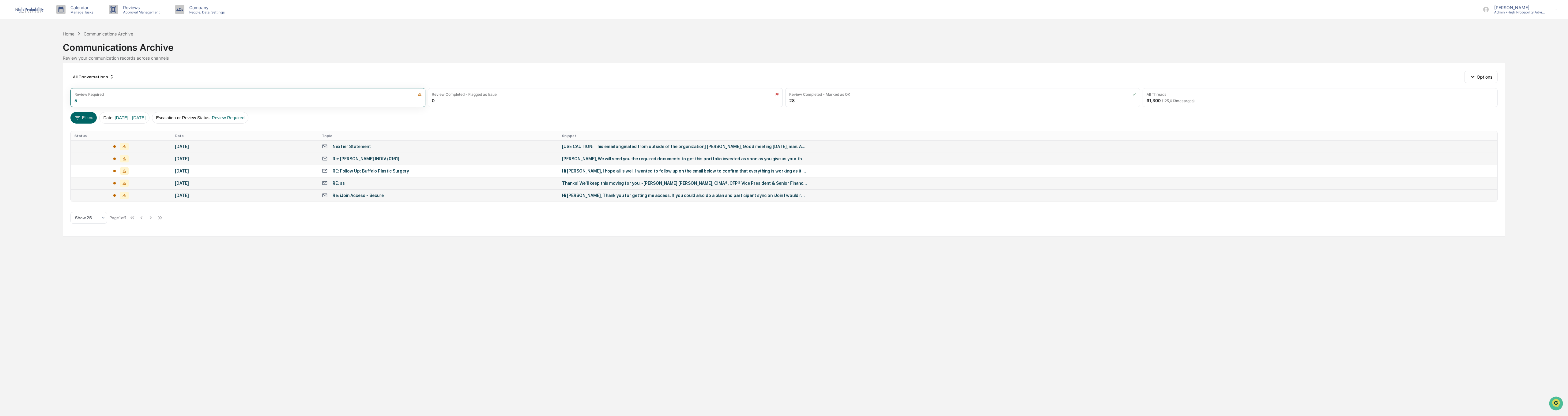
click at [581, 148] on div "[USE CAUTION: This email originated from outside of the organization] [PERSON_N…" at bounding box center [684, 147] width 245 height 5
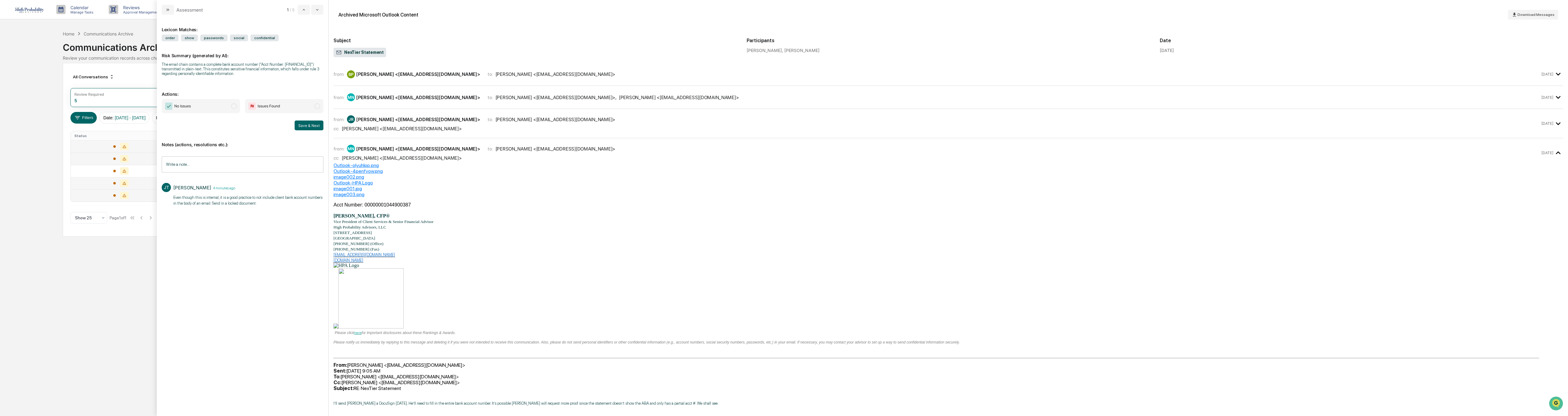
drag, startPoint x: 103, startPoint y: 286, endPoint x: 108, endPoint y: 281, distance: 7.1
click at [103, 286] on div "Calendar Manage Tasks Reviews Approval Management Company People, Data, Setting…" at bounding box center [784, 208] width 1568 height 416
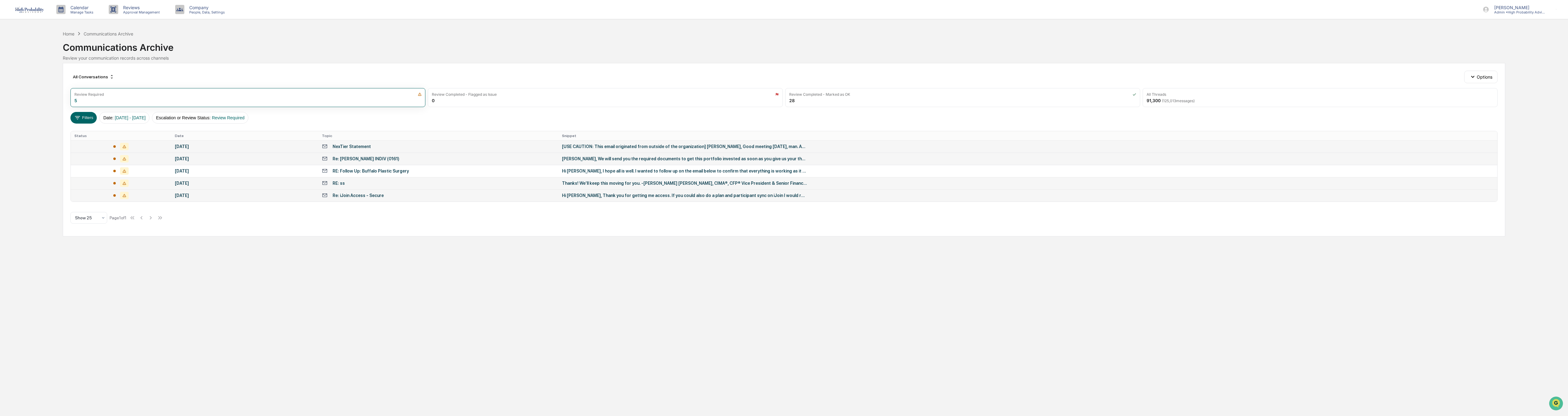
click at [575, 159] on div "[PERSON_NAME], We will send you the required documents to get this portfolio in…" at bounding box center [684, 159] width 245 height 5
click at [114, 265] on div "Calendar Manage Tasks Reviews Approval Management Company People, Data, Setting…" at bounding box center [784, 208] width 1568 height 416
click at [614, 172] on div "Hi [PERSON_NAME], I hope all is well. I wanted to follow up on the email below …" at bounding box center [684, 171] width 245 height 5
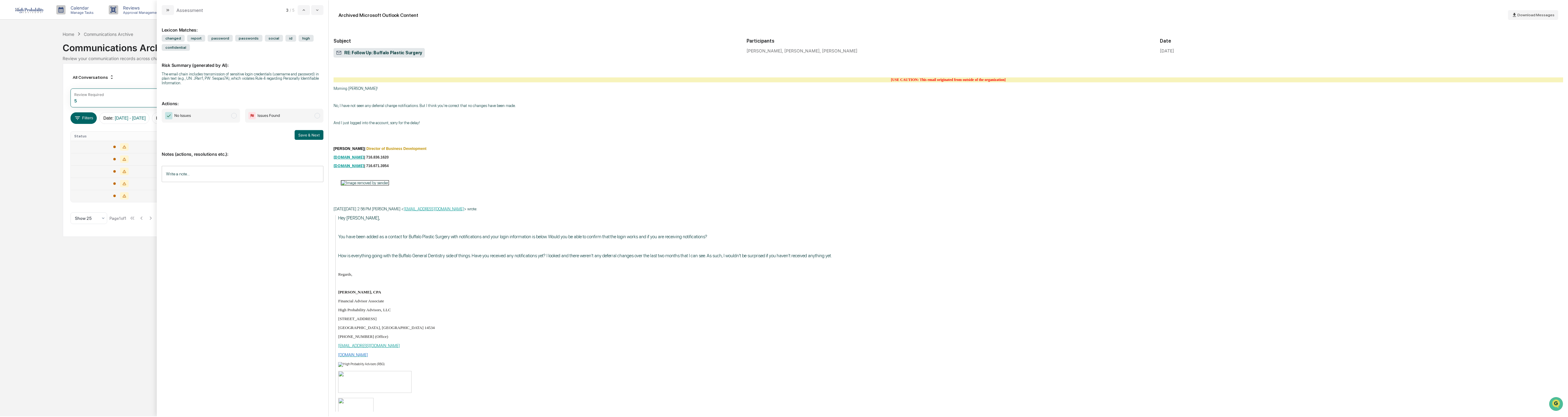
scroll to position [724, 0]
click at [132, 273] on div "Calendar Manage Tasks Reviews Approval Management Company People, Data, Setting…" at bounding box center [786, 208] width 1571 height 417
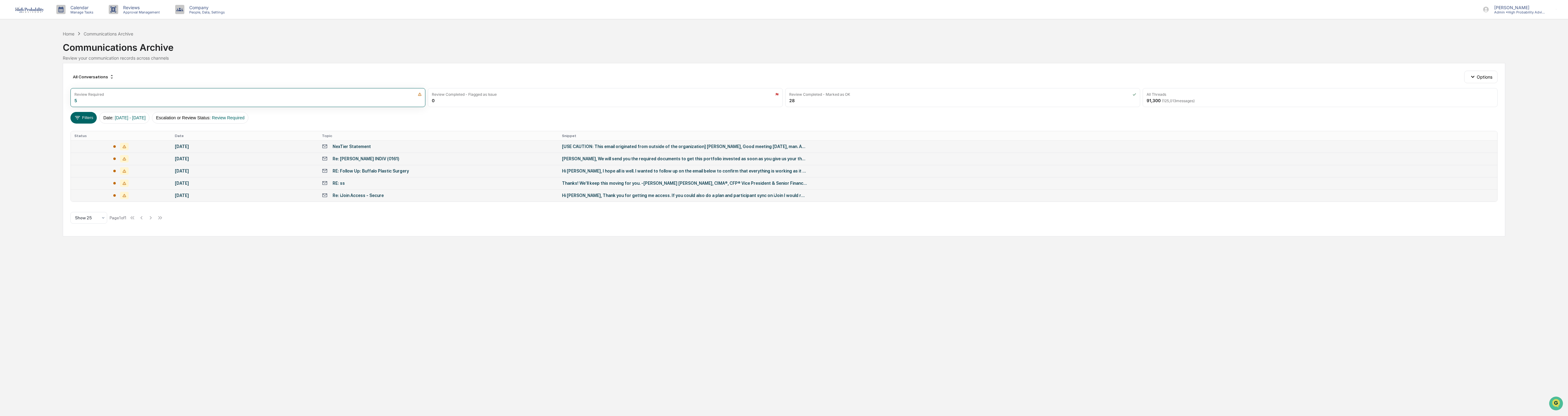
click at [361, 170] on div "RE: Follow Up: Buffalo Plastic Surgery" at bounding box center [370, 171] width 76 height 5
click at [127, 263] on div "Calendar Manage Tasks Reviews Approval Management Company People, Data, Setting…" at bounding box center [784, 208] width 1568 height 416
click at [351, 146] on div "NexTier Statement" at bounding box center [351, 147] width 38 height 5
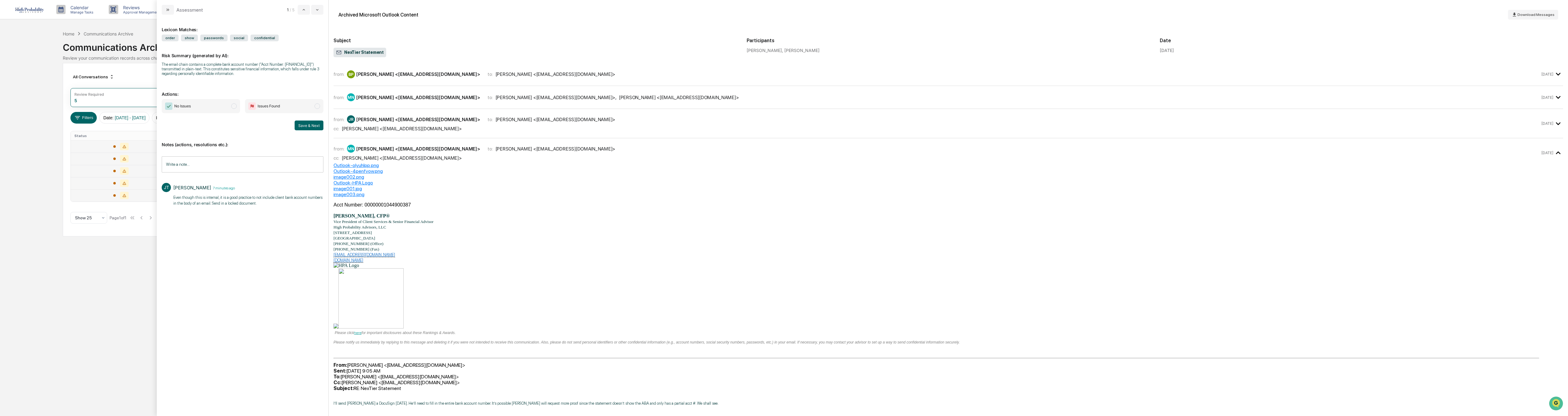
click at [79, 284] on div "Calendar Manage Tasks Reviews Approval Management Company People, Data, Setting…" at bounding box center [784, 208] width 1568 height 416
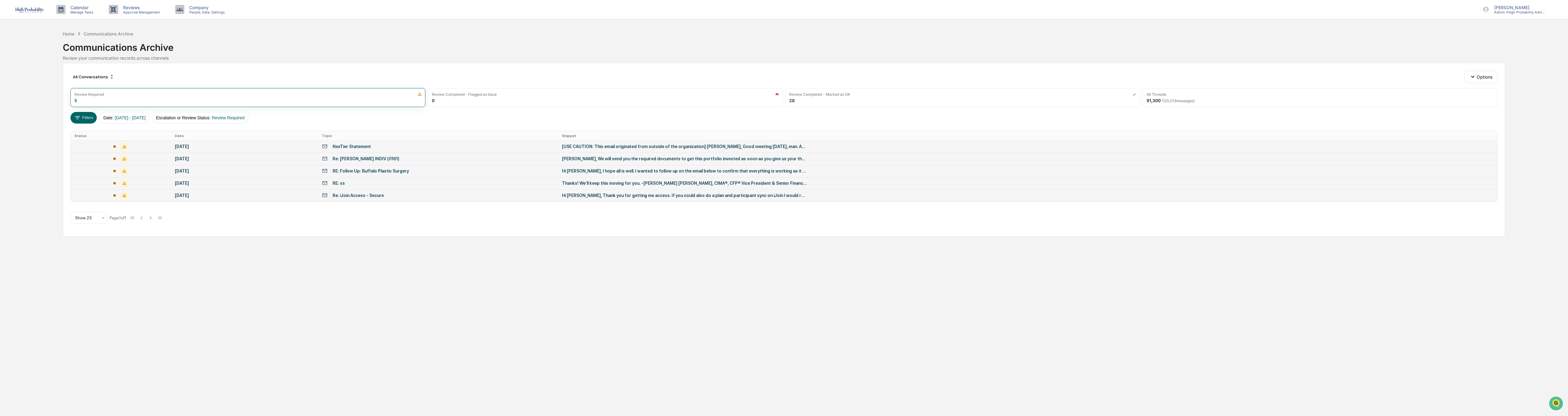
click at [354, 160] on div "Re: [PERSON_NAME] INDIV (0161)" at bounding box center [366, 159] width 67 height 5
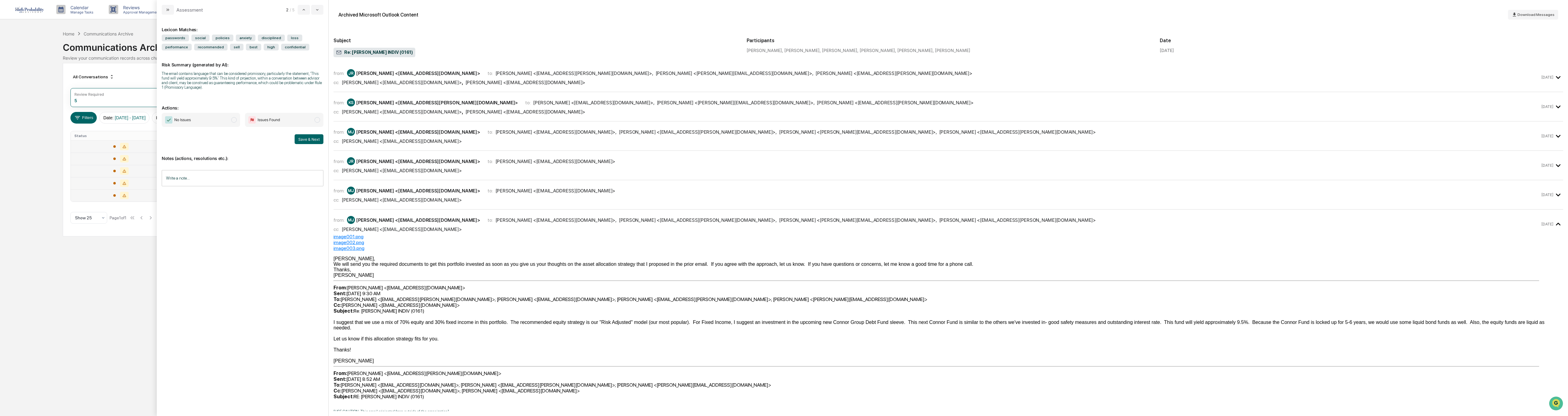
click at [90, 314] on div "Calendar Manage Tasks Reviews Approval Management Company People, Data, Setting…" at bounding box center [784, 208] width 1568 height 416
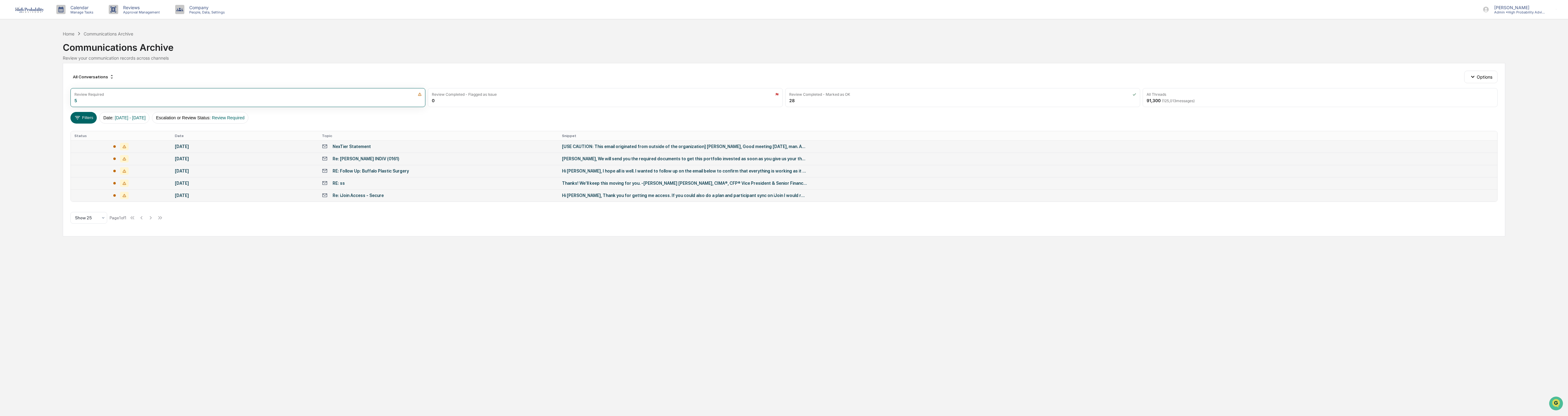
click at [382, 170] on div "RE: Follow Up: Buffalo Plastic Surgery" at bounding box center [370, 171] width 76 height 5
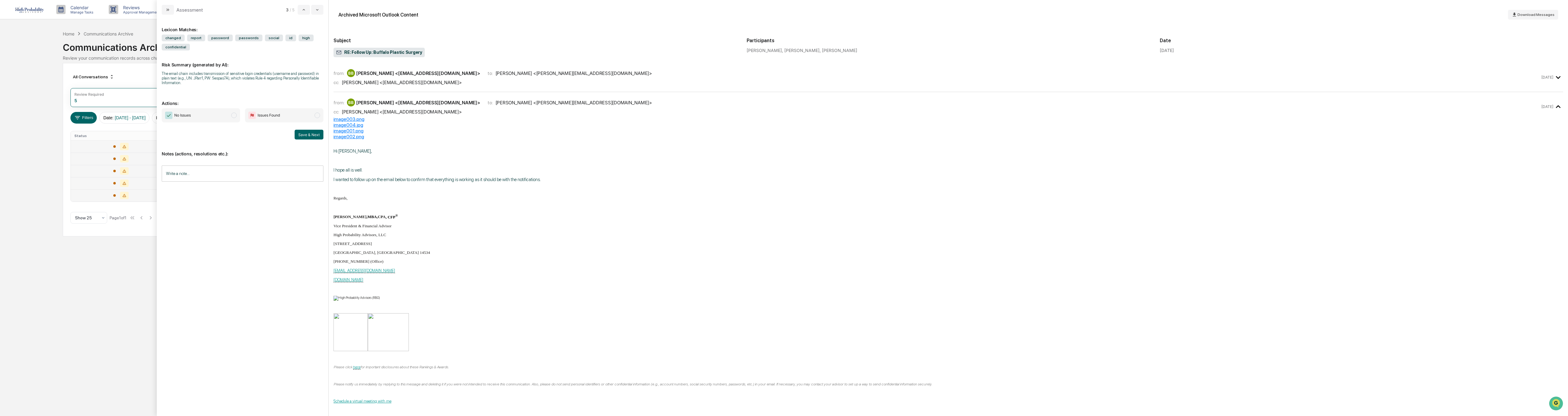
drag, startPoint x: 86, startPoint y: 289, endPoint x: 211, endPoint y: 265, distance: 127.3
click at [86, 289] on div "Calendar Manage Tasks Reviews Approval Management Company People, Data, Setting…" at bounding box center [784, 208] width 1568 height 416
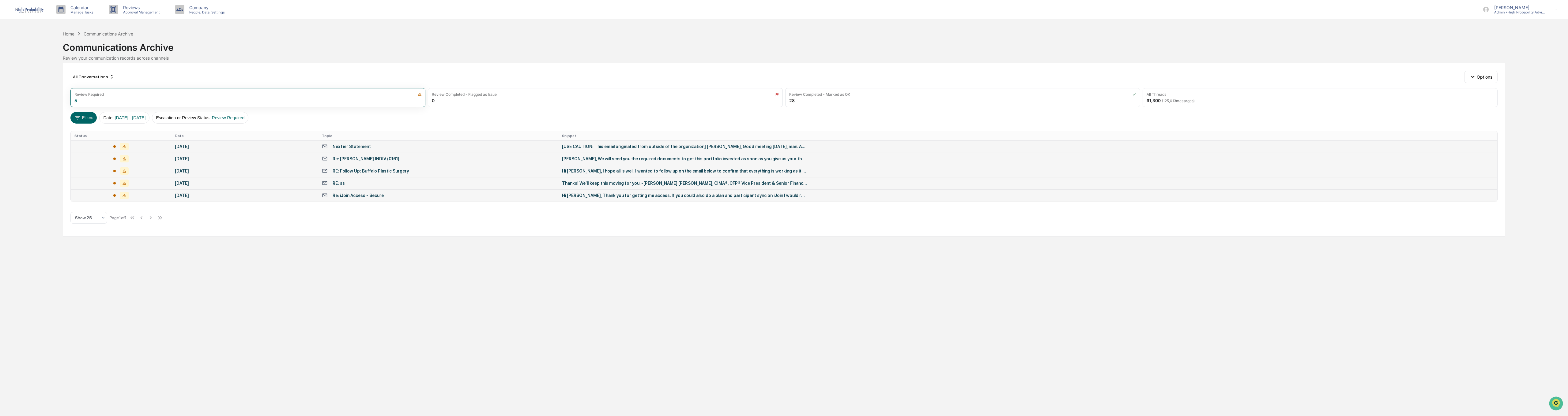
click at [341, 181] on div "RE: ss" at bounding box center [338, 183] width 12 height 5
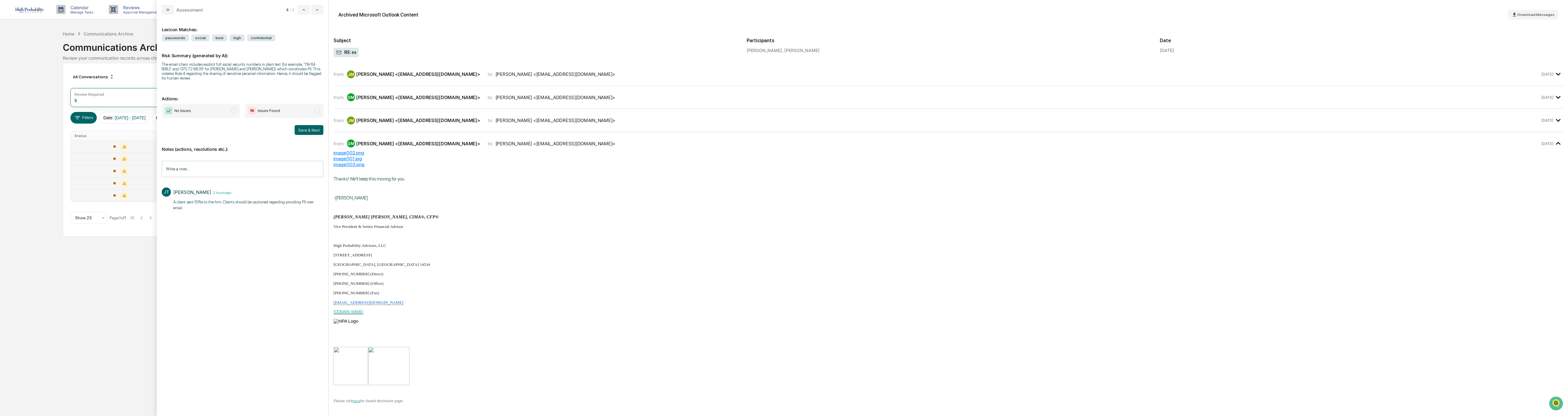
click at [82, 291] on div "Calendar Manage Tasks Reviews Approval Management Company People, Data, Setting…" at bounding box center [784, 208] width 1568 height 416
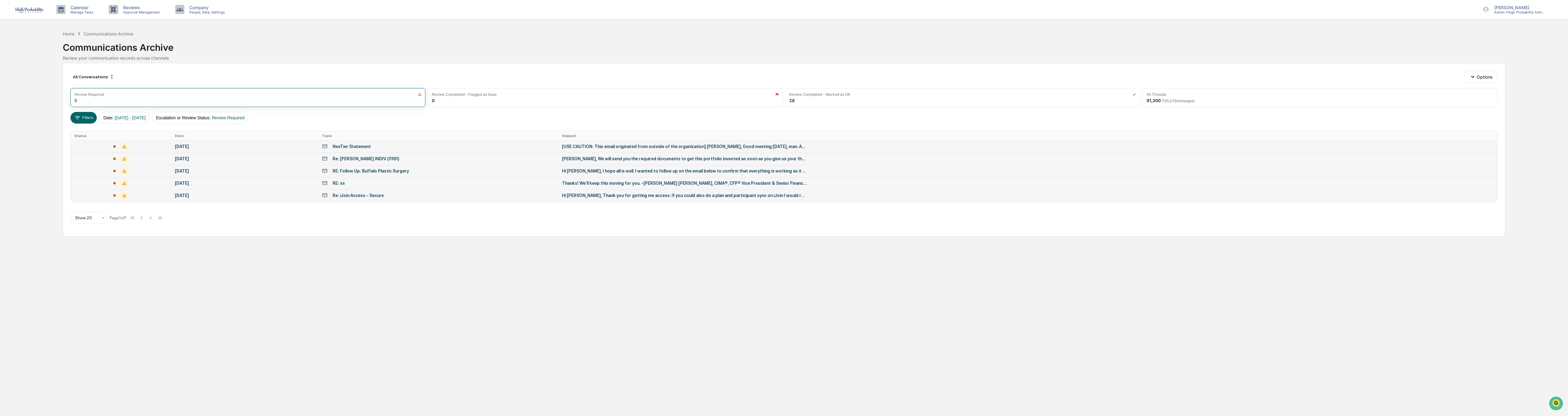
click at [362, 198] on div "Re: iJoin Access - Secure" at bounding box center [358, 195] width 51 height 5
drag, startPoint x: 94, startPoint y: 338, endPoint x: 167, endPoint y: 331, distance: 73.3
click at [94, 339] on div "Calendar Manage Tasks Reviews Approval Management Company People, Data, Setting…" at bounding box center [784, 208] width 1568 height 416
click at [780, 77] on button "Options" at bounding box center [1480, 77] width 33 height 12
click at [780, 76] on button "Options" at bounding box center [1480, 77] width 33 height 12
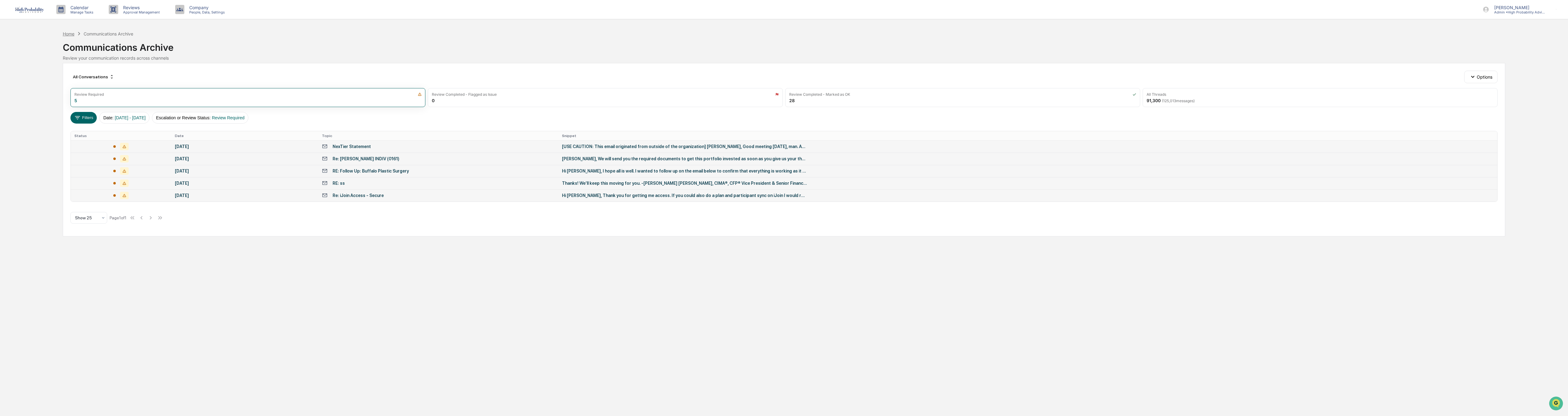
click at [69, 32] on div "Home" at bounding box center [68, 33] width 12 height 5
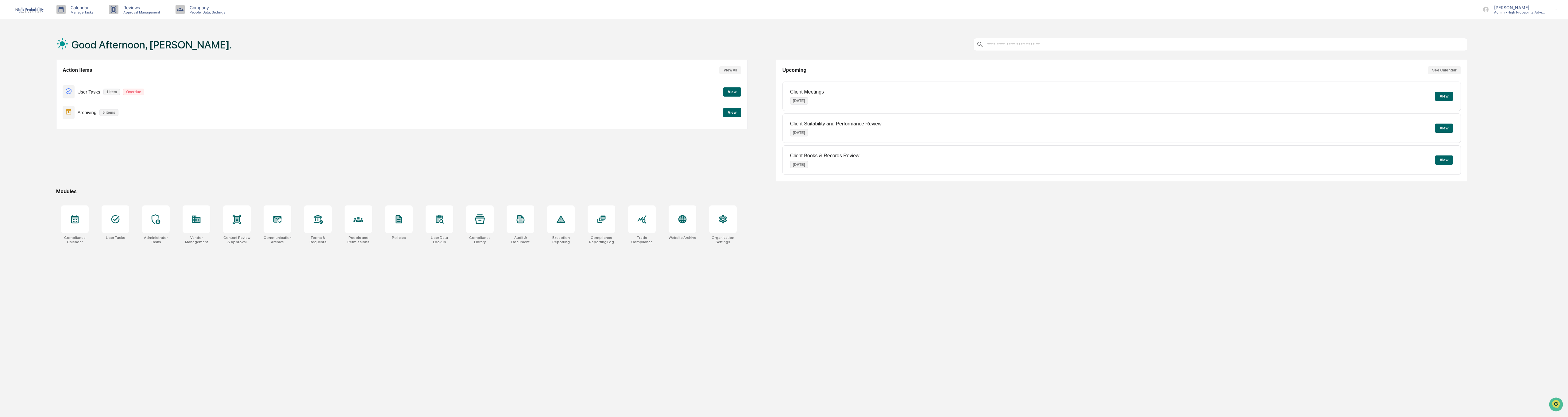
click at [732, 89] on button "View" at bounding box center [732, 91] width 18 height 9
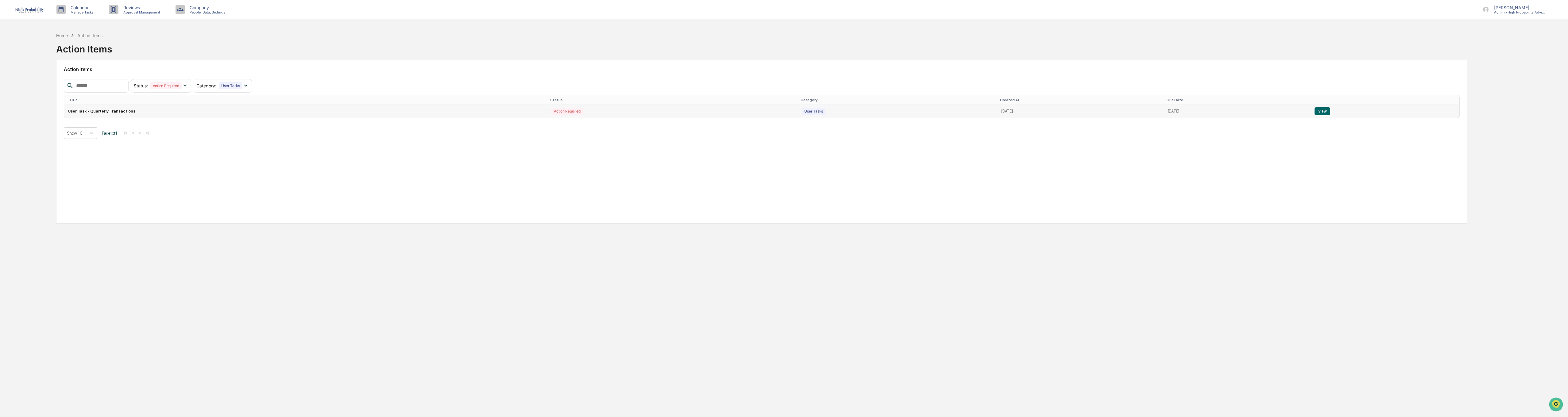
click at [781, 110] on button "View" at bounding box center [1322, 111] width 16 height 8
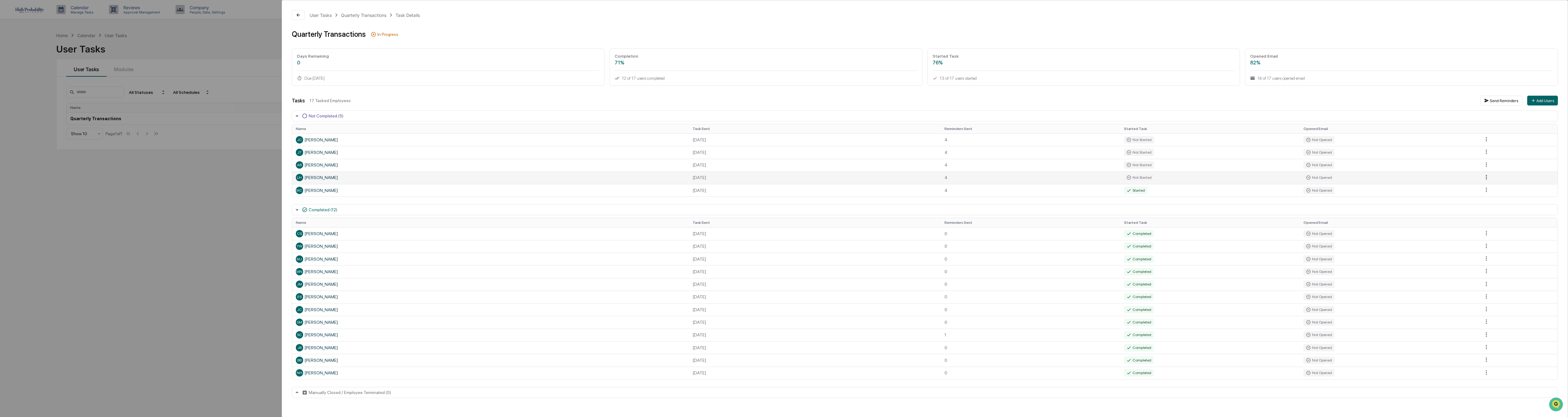
click at [781, 179] on html "Calendar Manage Tasks Reviews Approval Management Company People, Data, Setting…" at bounding box center [784, 208] width 1568 height 417
click at [781, 175] on html "Calendar Manage Tasks Reviews Approval Management Company People, Data, Setting…" at bounding box center [786, 208] width 1571 height 417
click at [781, 176] on html "Calendar Manage Tasks Reviews Approval Management Company People, Data, Setting…" at bounding box center [786, 208] width 1571 height 417
click at [781, 187] on div "Close Task" at bounding box center [1490, 188] width 46 height 10
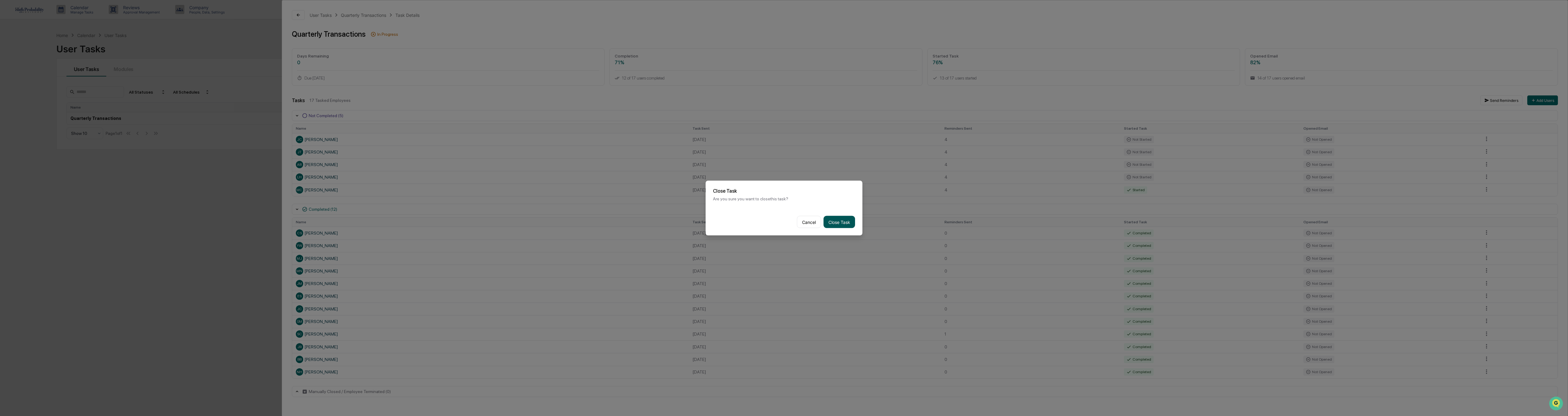
click at [780, 223] on button "Close Task" at bounding box center [839, 222] width 32 height 12
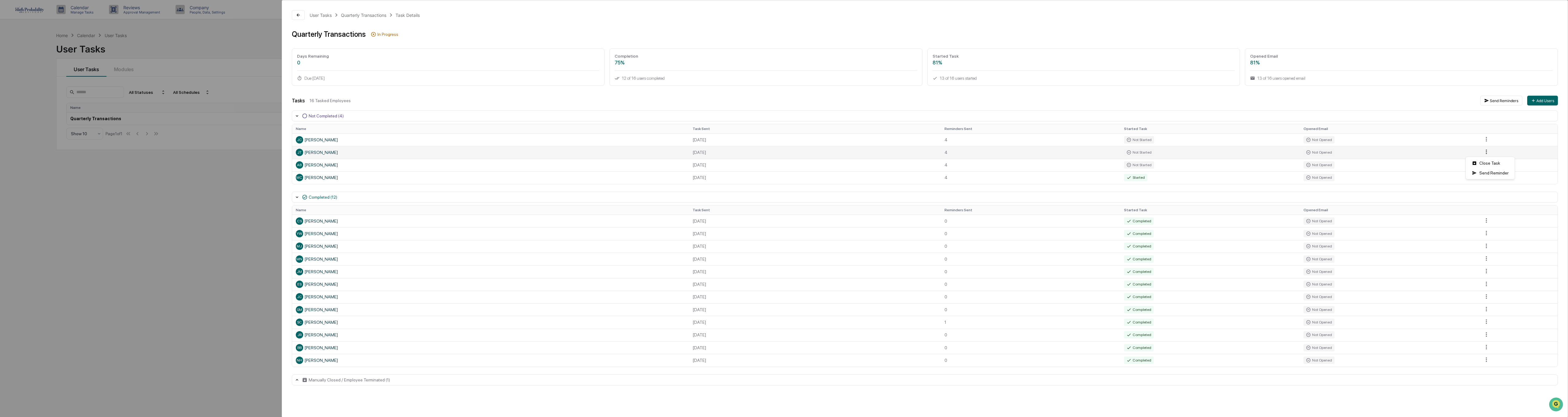
click at [781, 153] on html "Calendar Manage Tasks Reviews Approval Management Company People, Data, Setting…" at bounding box center [784, 208] width 1568 height 417
click at [781, 163] on div "Close Task" at bounding box center [1490, 163] width 46 height 10
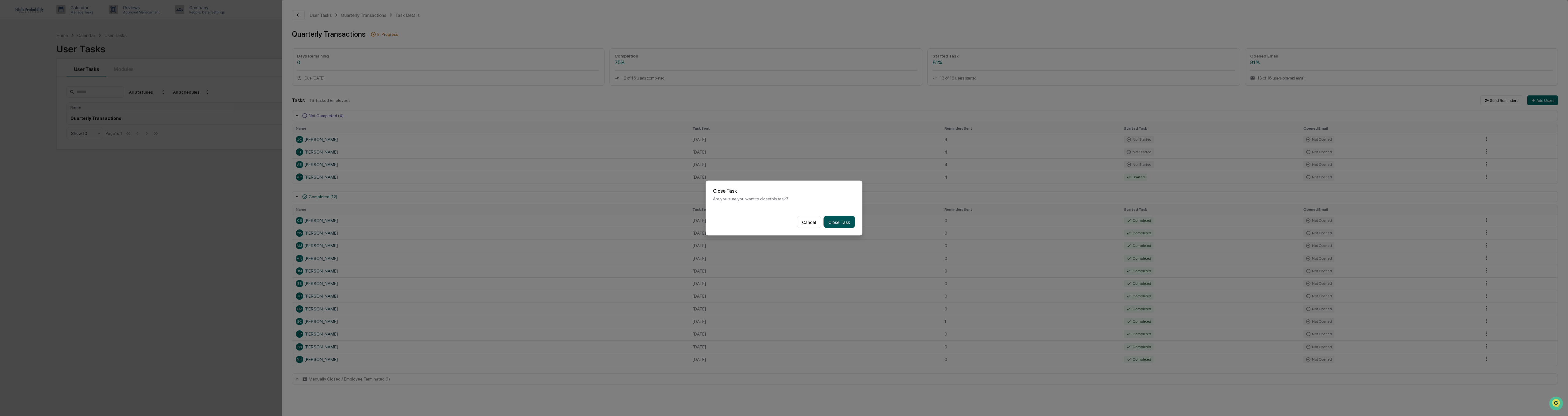
click at [780, 223] on button "Close Task" at bounding box center [839, 222] width 32 height 12
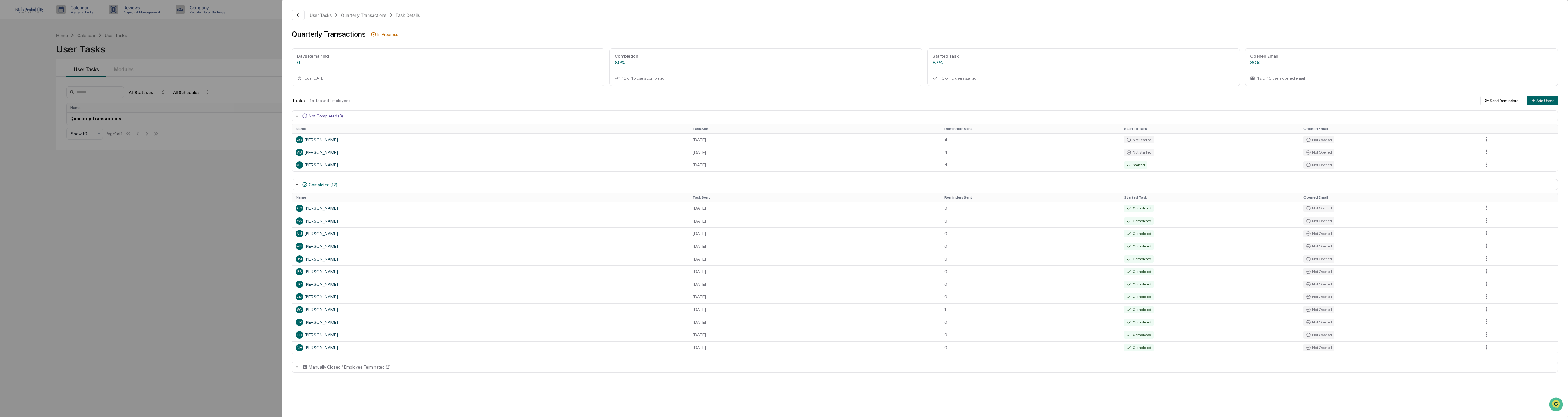
click at [48, 277] on div "User Tasks Quarterly Transactions Task Details Quarterly Transactions In Progre…" at bounding box center [784, 208] width 1568 height 417
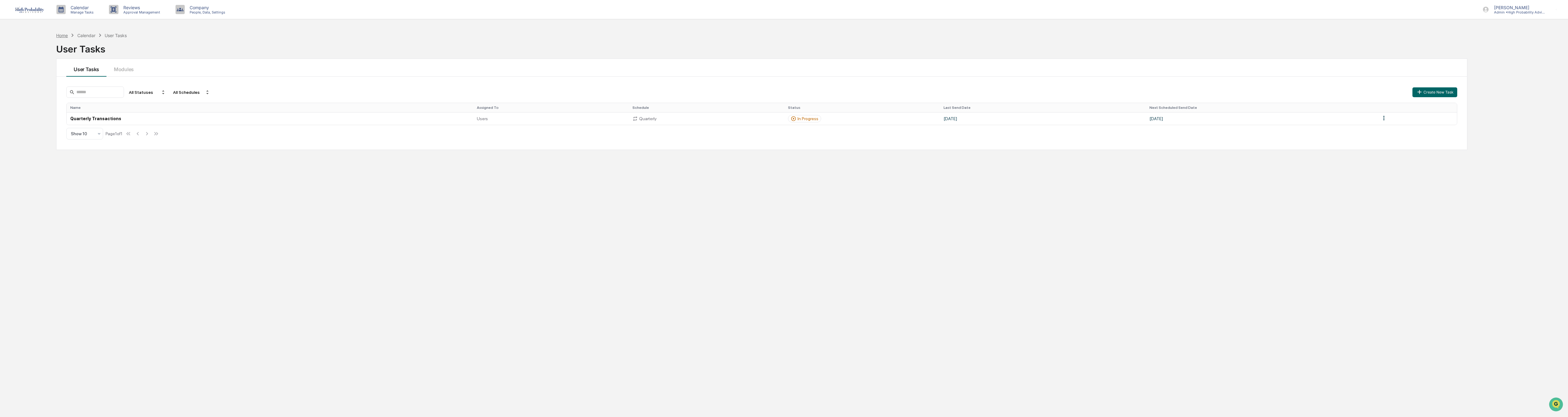
click at [62, 35] on div "Home" at bounding box center [62, 35] width 12 height 5
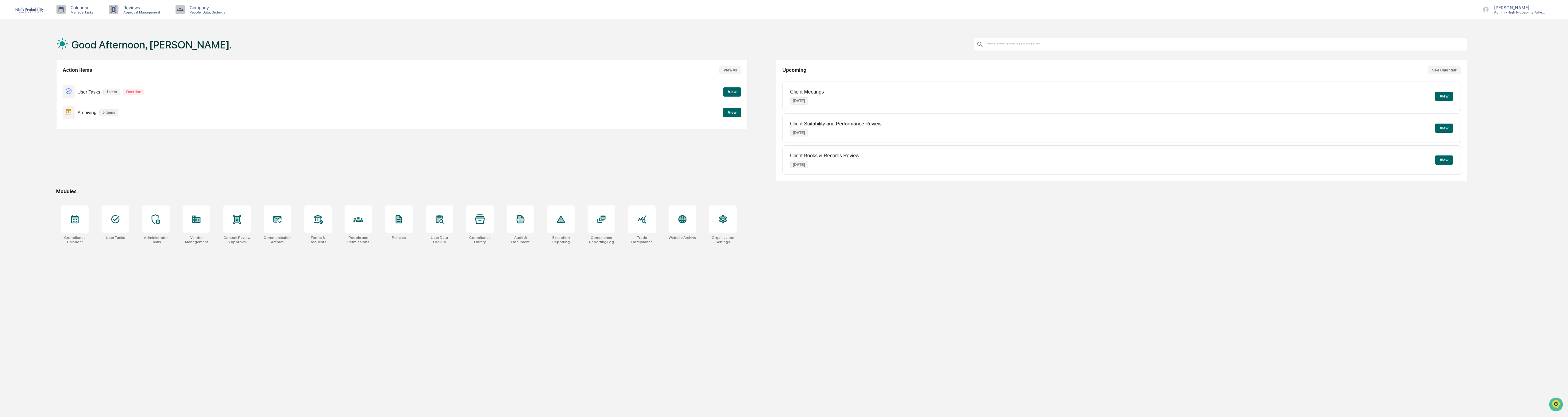
click at [735, 90] on button "View" at bounding box center [732, 91] width 18 height 9
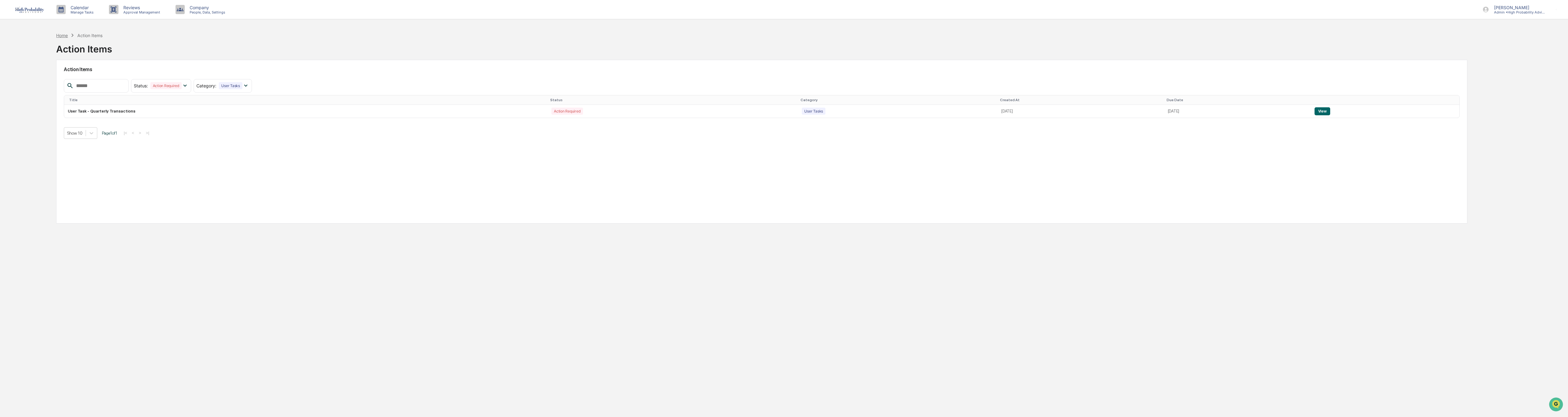
click at [62, 36] on div "Home" at bounding box center [62, 35] width 12 height 5
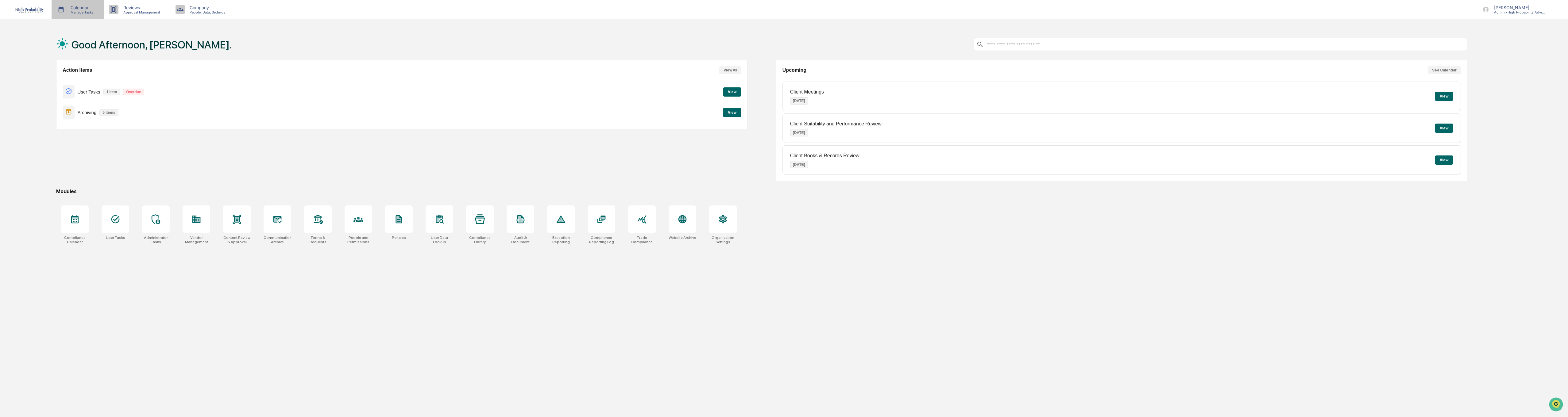
click at [76, 7] on p "Calendar" at bounding box center [81, 7] width 31 height 5
click at [92, 30] on li "Compliance Calendar" at bounding box center [98, 31] width 92 height 12
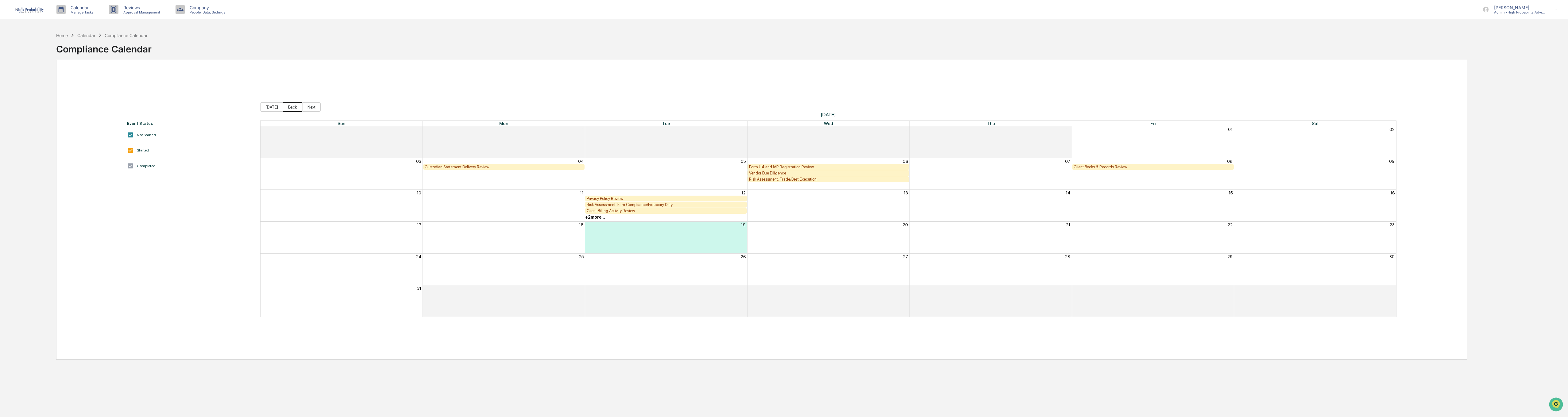
click at [290, 107] on button "Back" at bounding box center [293, 107] width 20 height 9
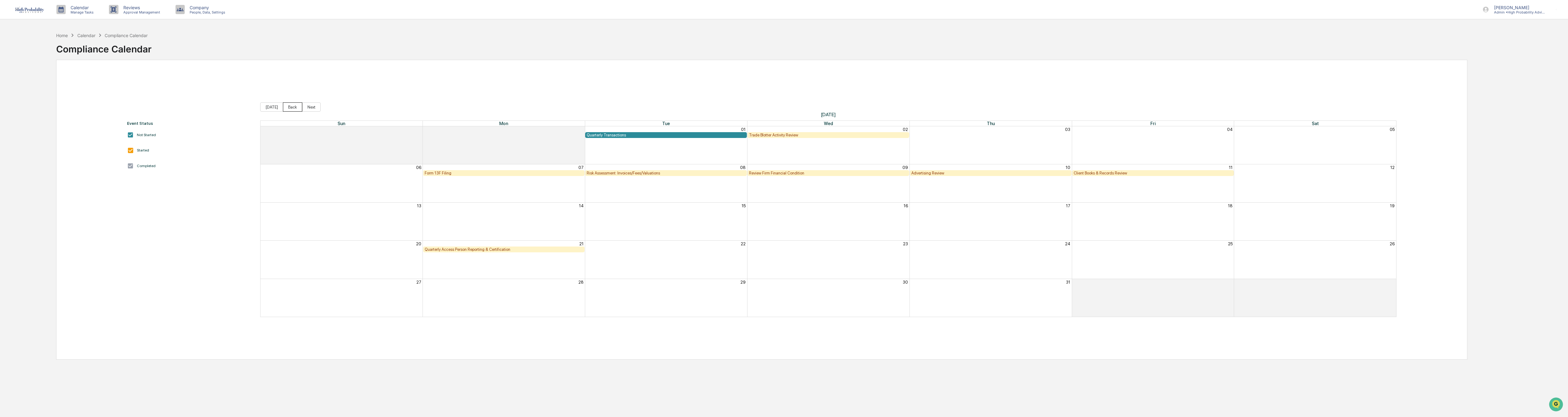
click at [290, 107] on button "Back" at bounding box center [293, 107] width 20 height 9
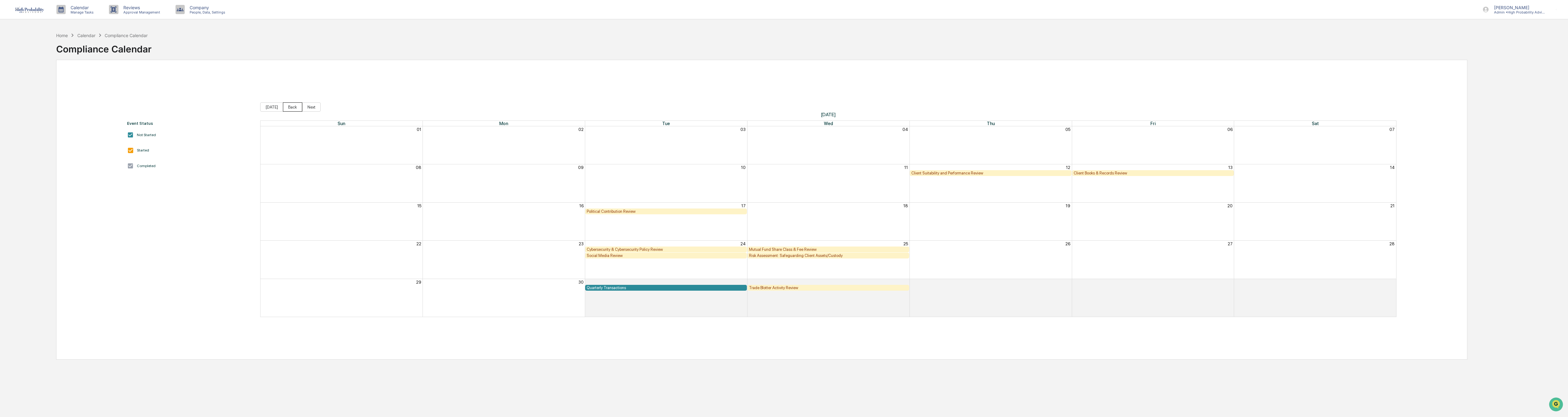
click at [290, 107] on button "Back" at bounding box center [293, 107] width 20 height 9
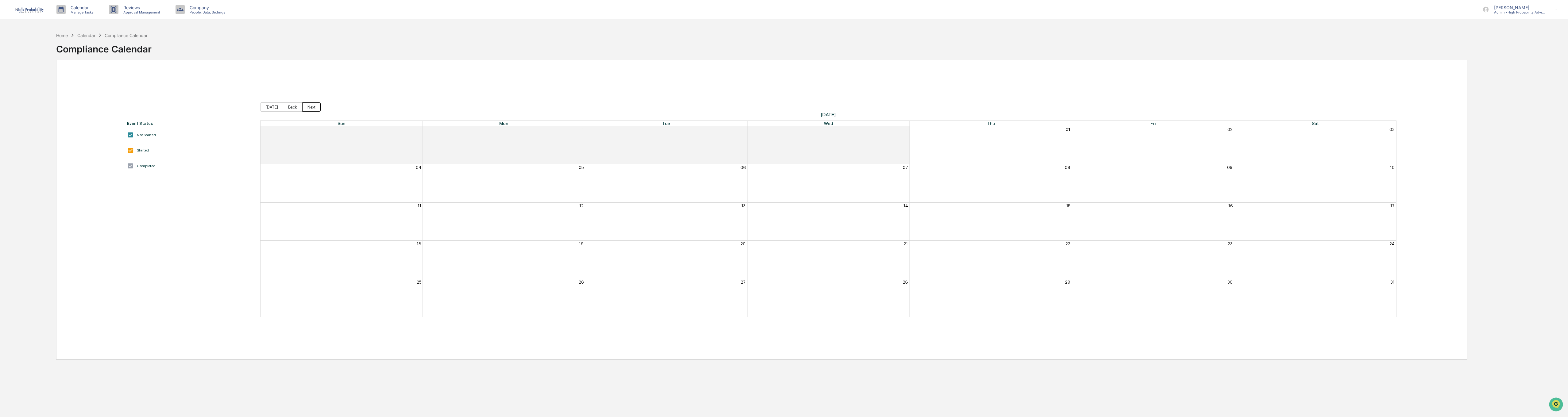
click at [310, 107] on button "Next" at bounding box center [312, 107] width 18 height 9
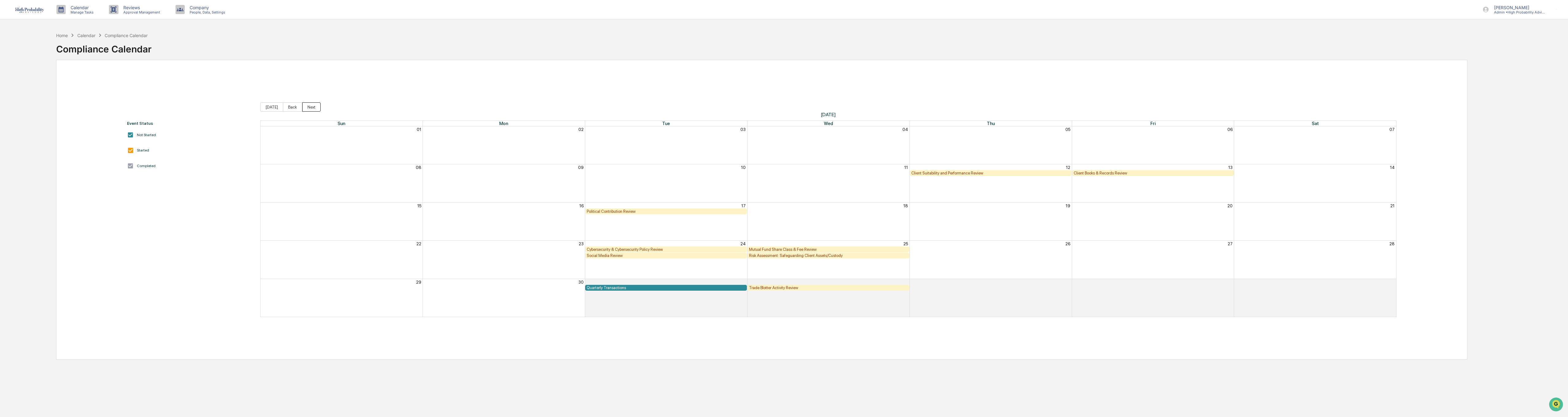
click at [310, 107] on button "Next" at bounding box center [312, 107] width 18 height 9
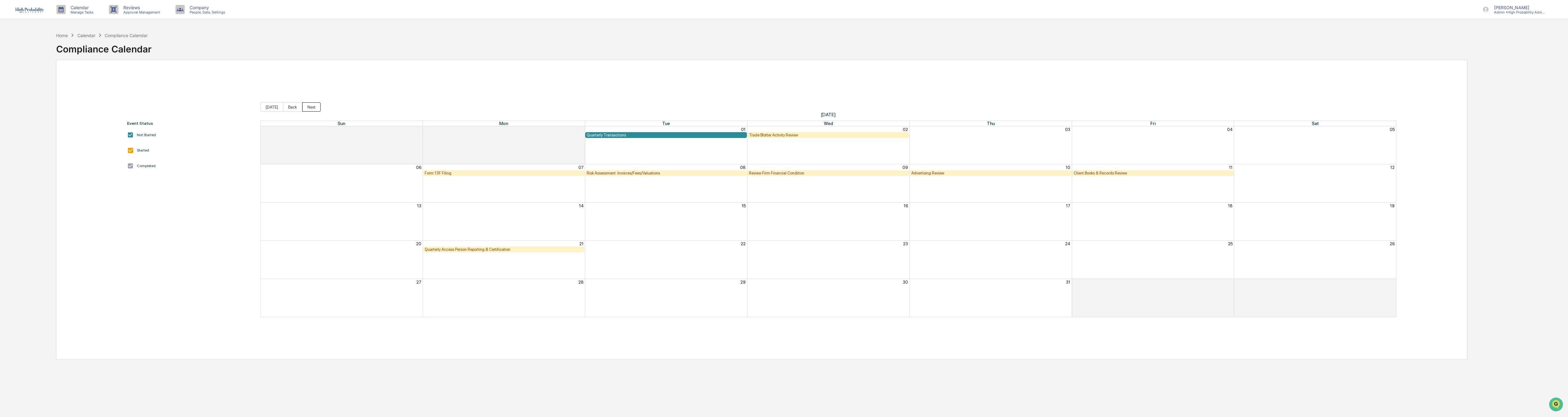
click at [310, 107] on button "Next" at bounding box center [312, 107] width 18 height 9
